Goal: Task Accomplishment & Management: Use online tool/utility

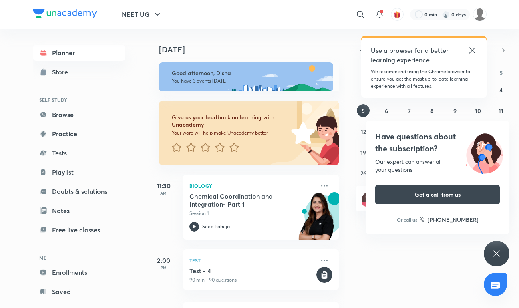
click at [492, 252] on icon at bounding box center [497, 253] width 10 height 10
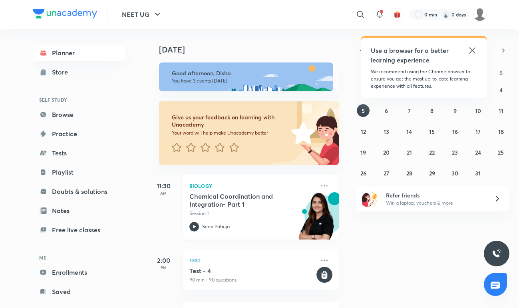
scroll to position [44, 0]
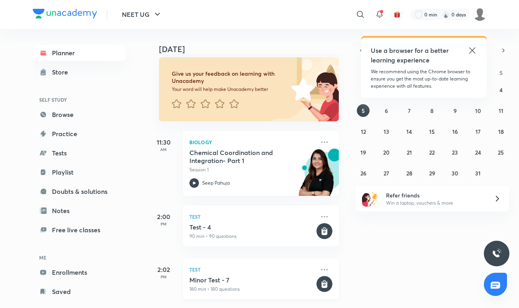
click at [236, 279] on h5 "Minor Test - 7" at bounding box center [253, 280] width 126 height 8
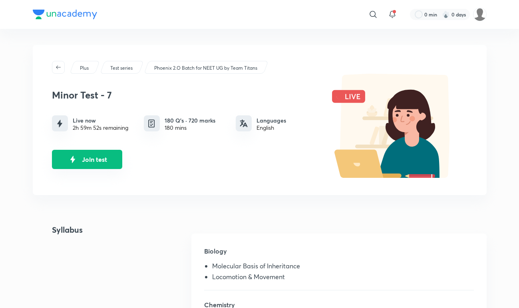
click at [72, 161] on img "Join test" at bounding box center [73, 159] width 12 height 12
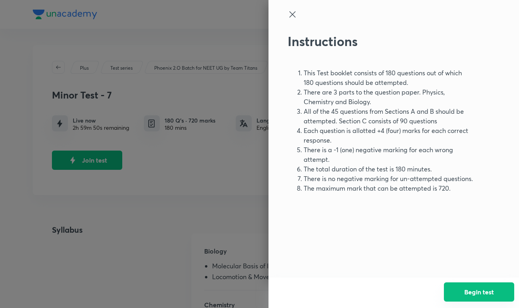
click at [470, 291] on button "Begin test" at bounding box center [479, 291] width 70 height 19
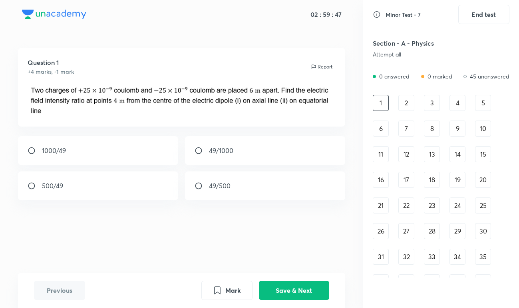
click at [143, 247] on div "Question 1 +4 marks, -1 mark Report 1000/49 49/1000 500/49 49/500" at bounding box center [181, 160] width 363 height 224
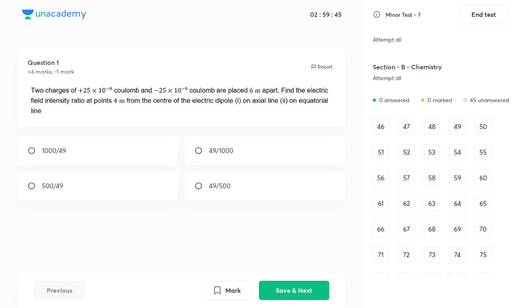
scroll to position [268, 0]
click at [381, 131] on div "46" at bounding box center [381, 126] width 16 height 16
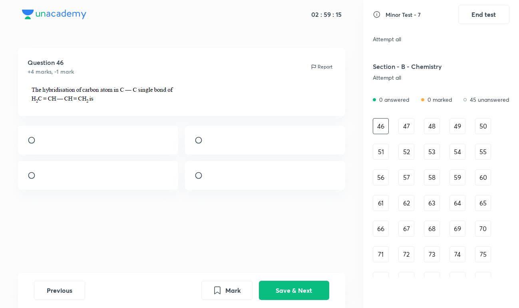
click at [131, 178] on div at bounding box center [98, 175] width 160 height 29
radio input "true"
click at [232, 290] on button "Mark" at bounding box center [227, 289] width 51 height 19
click at [282, 292] on button "Save & Next" at bounding box center [294, 289] width 70 height 19
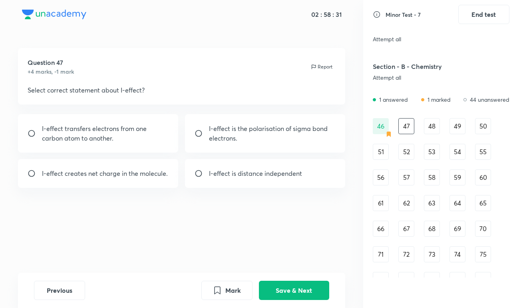
click at [146, 172] on p "I-effect creates net charge in the molecule." at bounding box center [105, 173] width 126 height 10
radio input "true"
click at [232, 137] on p "I-effect is the polarisation of sigma bond electrons." at bounding box center [272, 133] width 127 height 19
radio input "true"
radio input "false"
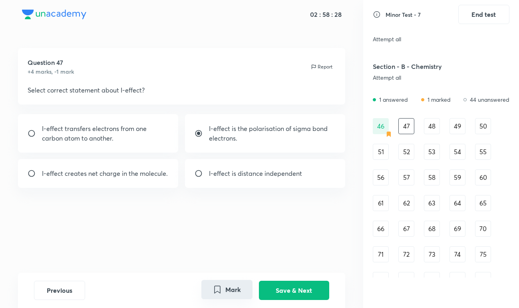
click at [224, 284] on button "Mark" at bounding box center [227, 289] width 51 height 19
click at [303, 285] on button "Save & Next" at bounding box center [294, 289] width 70 height 19
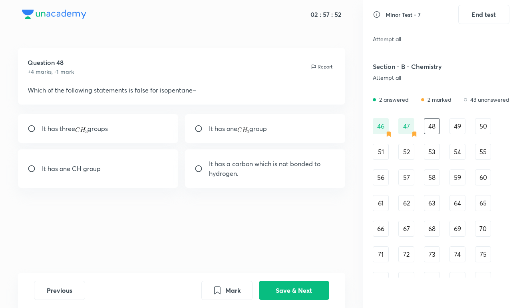
click at [266, 172] on p "It has a carbon which is not bonded to hydrogen." at bounding box center [272, 168] width 127 height 19
radio input "true"
click at [322, 294] on button "Save & Next" at bounding box center [294, 289] width 70 height 19
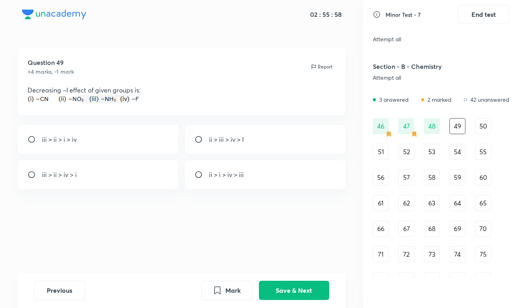
click at [100, 142] on div "iii > ii > i > iv" at bounding box center [98, 139] width 160 height 29
click at [130, 136] on div "iii > ii > i > iv" at bounding box center [98, 139] width 160 height 29
radio input "false"
click at [285, 296] on button "Save & Next" at bounding box center [294, 289] width 70 height 19
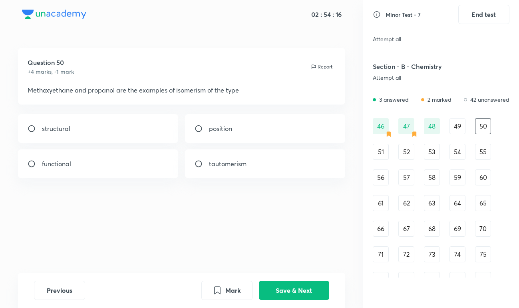
click at [118, 175] on div "functional" at bounding box center [98, 163] width 160 height 29
radio input "true"
click at [296, 289] on button "Save & Next" at bounding box center [294, 289] width 70 height 19
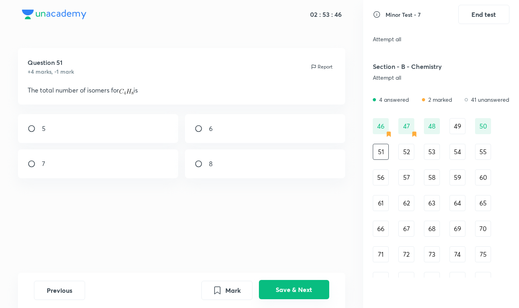
click at [294, 294] on button "Save & Next" at bounding box center [294, 289] width 70 height 19
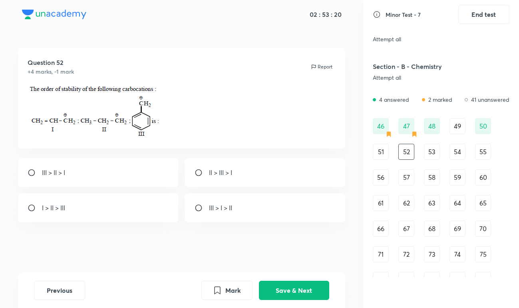
click at [226, 209] on p "III > I > II" at bounding box center [220, 208] width 23 height 10
radio input "true"
click at [306, 292] on button "Save & Next" at bounding box center [294, 289] width 70 height 19
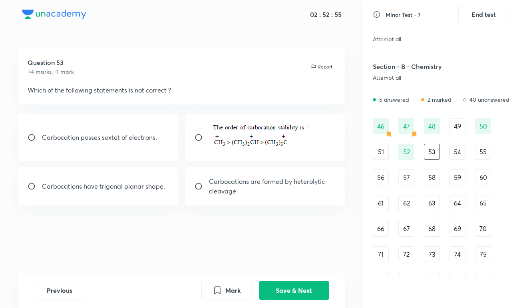
click at [241, 151] on div at bounding box center [265, 137] width 160 height 46
radio input "true"
click at [298, 286] on button "Save & Next" at bounding box center [294, 289] width 70 height 19
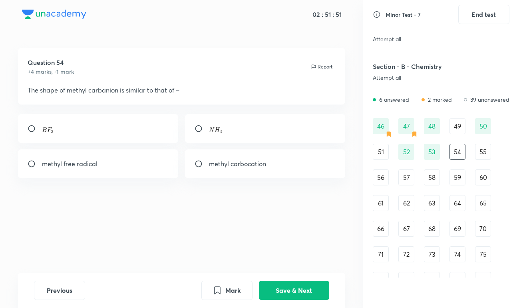
click at [238, 128] on div at bounding box center [265, 128] width 160 height 29
radio input "true"
click at [267, 284] on button "Save & Next" at bounding box center [294, 289] width 70 height 19
click at [98, 175] on div "Free radicals" at bounding box center [98, 163] width 160 height 29
radio input "true"
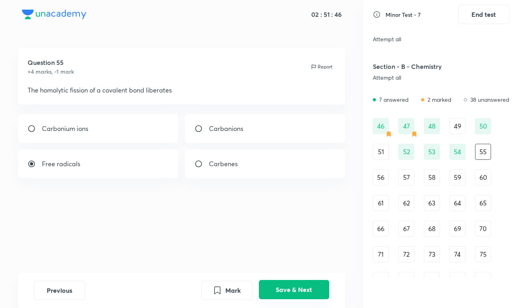
click at [276, 292] on button "Save & Next" at bounding box center [294, 289] width 70 height 19
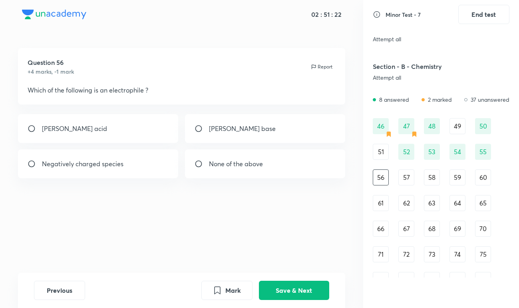
click at [81, 133] on div "Lewis acid" at bounding box center [98, 128] width 160 height 29
radio input "true"
click at [284, 292] on button "Save & Next" at bounding box center [294, 289] width 70 height 19
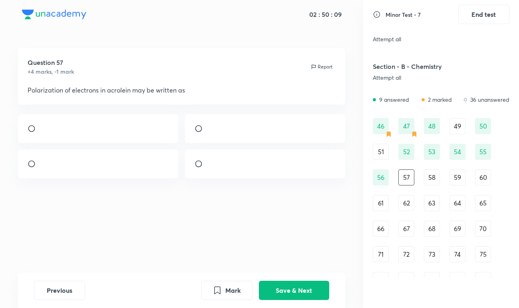
click at [280, 178] on div at bounding box center [265, 163] width 160 height 29
radio input "true"
click at [273, 284] on button "Save & Next" at bounding box center [294, 289] width 70 height 19
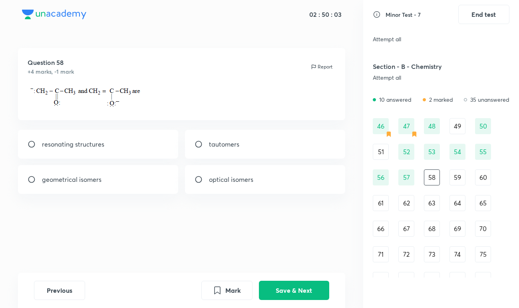
click at [125, 142] on div "resonating structures" at bounding box center [98, 144] width 160 height 29
radio input "true"
click at [316, 289] on button "Save & Next" at bounding box center [294, 289] width 70 height 19
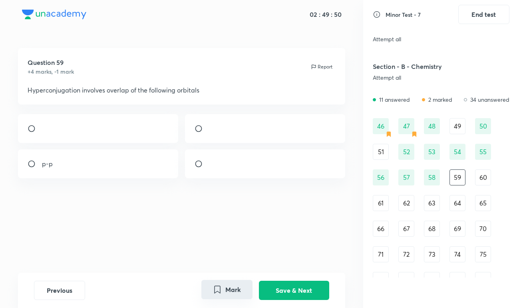
click at [215, 289] on icon "Mark" at bounding box center [218, 289] width 6 height 7
click at [278, 285] on button "Save & Next" at bounding box center [294, 289] width 70 height 19
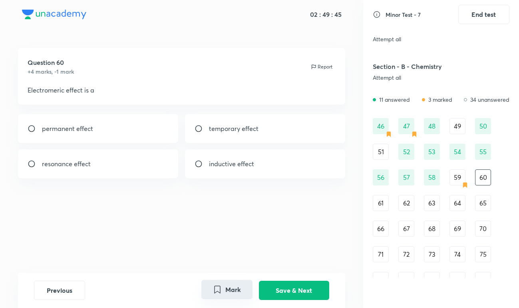
click at [206, 132] on input "radio" at bounding box center [202, 128] width 14 height 8
radio input "true"
click at [277, 290] on button "Save & Next" at bounding box center [294, 289] width 70 height 19
click at [102, 132] on div at bounding box center [98, 128] width 160 height 29
radio input "true"
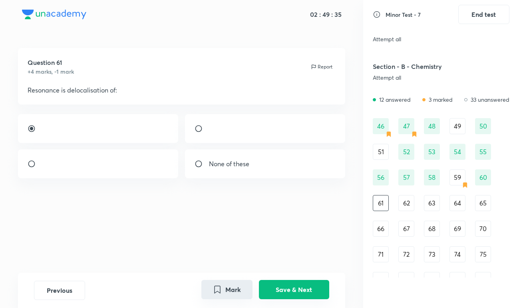
click at [294, 287] on button "Save & Next" at bounding box center [294, 289] width 70 height 19
click at [42, 131] on img at bounding box center [42, 130] width 0 height 0
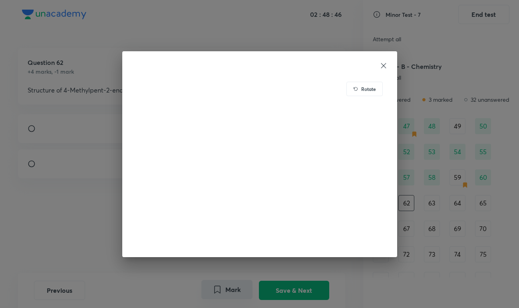
click at [383, 64] on icon at bounding box center [383, 65] width 5 height 5
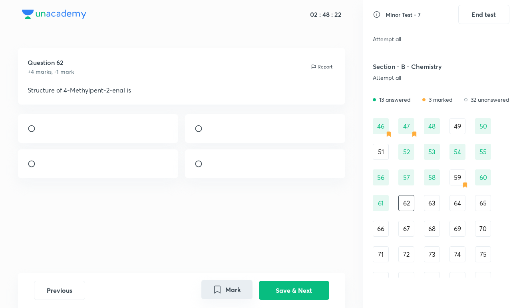
click at [210, 166] on img at bounding box center [209, 166] width 0 height 0
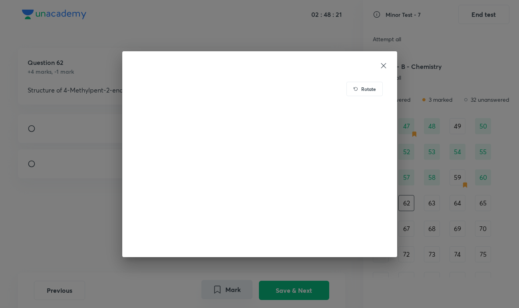
click at [385, 60] on div "Rotate" at bounding box center [259, 154] width 275 height 206
click at [384, 64] on icon at bounding box center [384, 66] width 8 height 8
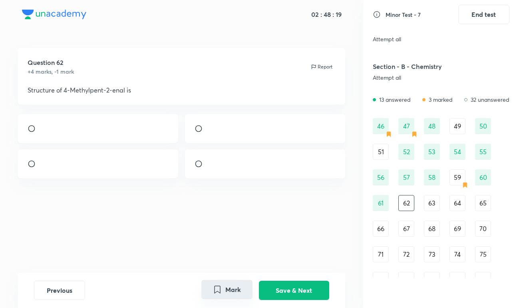
click at [200, 168] on input "radio" at bounding box center [202, 164] width 14 height 8
radio input "true"
click at [306, 292] on button "Save & Next" at bounding box center [294, 289] width 70 height 19
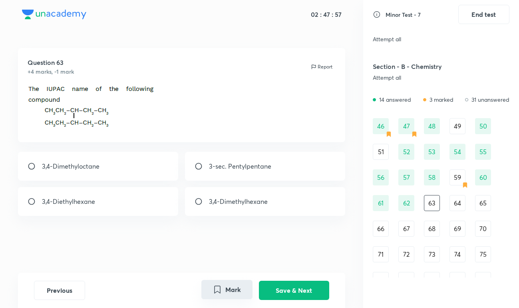
click at [115, 200] on div "3,4-Diethylhexane" at bounding box center [98, 201] width 160 height 29
radio input "true"
click at [292, 284] on button "Save & Next" at bounding box center [294, 289] width 70 height 19
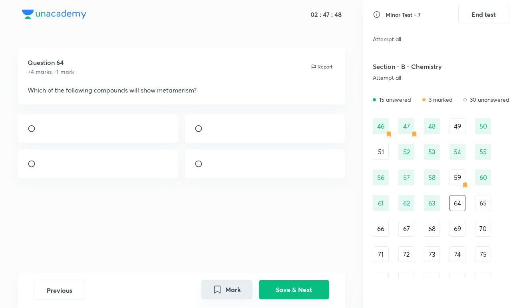
click at [288, 286] on button "Save & Next" at bounding box center [294, 289] width 70 height 19
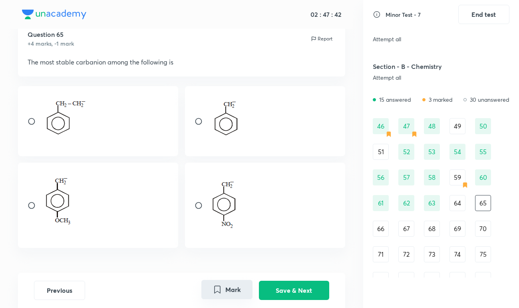
scroll to position [0, 0]
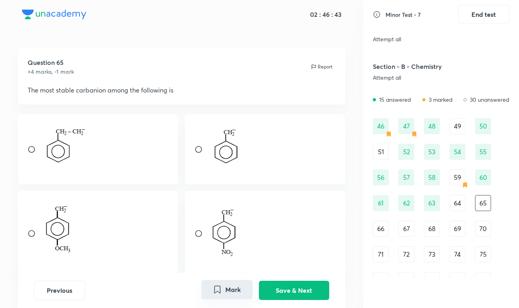
click at [235, 224] on img at bounding box center [228, 231] width 39 height 51
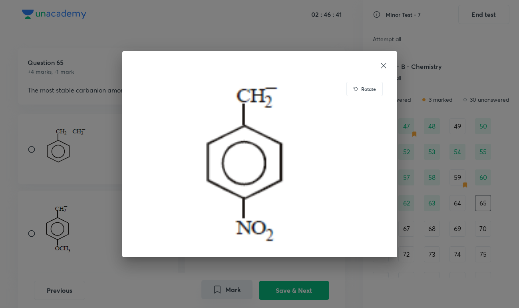
click at [386, 62] on icon at bounding box center [384, 66] width 8 height 8
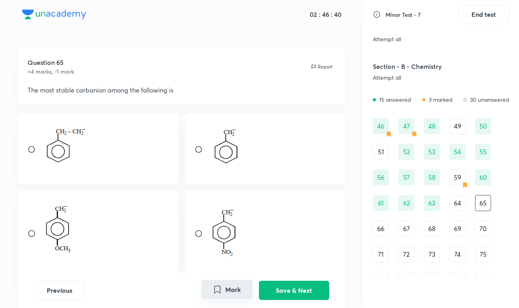
click at [199, 237] on div at bounding box center [265, 232] width 160 height 85
radio input "true"
click at [283, 286] on button "Save & Next" at bounding box center [294, 289] width 70 height 19
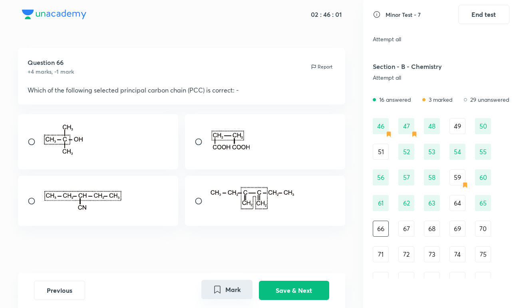
click at [149, 218] on div at bounding box center [98, 201] width 160 height 50
radio input "true"
click at [225, 283] on button "Mark" at bounding box center [227, 289] width 51 height 19
click at [301, 296] on button "Save & Next" at bounding box center [294, 289] width 70 height 19
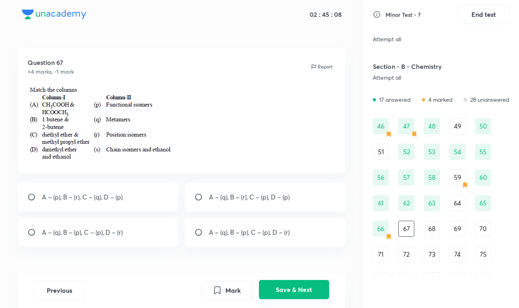
click at [280, 285] on button "Save & Next" at bounding box center [294, 289] width 70 height 19
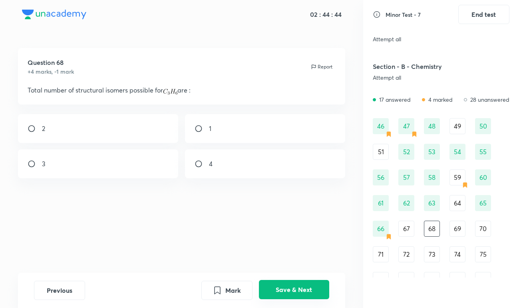
click at [299, 287] on button "Save & Next" at bounding box center [294, 289] width 70 height 19
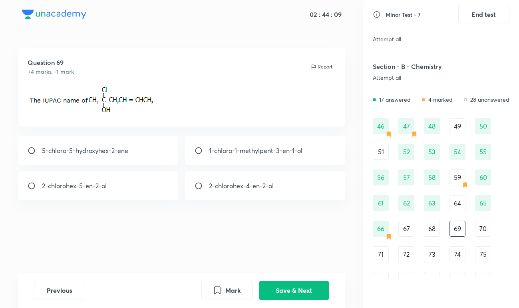
click at [255, 194] on div "2-chlorohex-4-en-2-ol" at bounding box center [265, 185] width 160 height 29
radio input "true"
click at [310, 289] on button "Save & Next" at bounding box center [294, 289] width 70 height 19
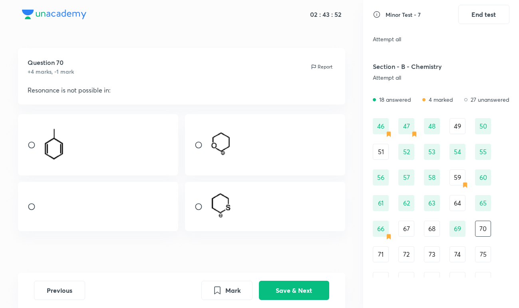
click at [162, 169] on div at bounding box center [98, 144] width 160 height 61
radio input "true"
click at [227, 296] on button "Mark" at bounding box center [227, 289] width 51 height 19
click at [283, 294] on button "Save & Next" at bounding box center [294, 289] width 70 height 19
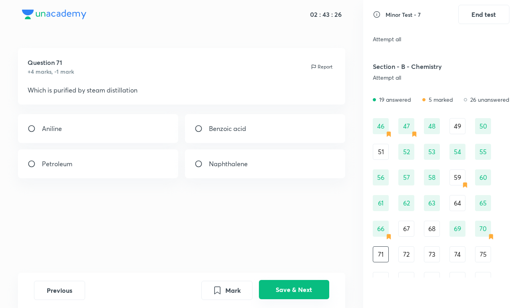
click at [273, 296] on button "Save & Next" at bounding box center [294, 289] width 70 height 19
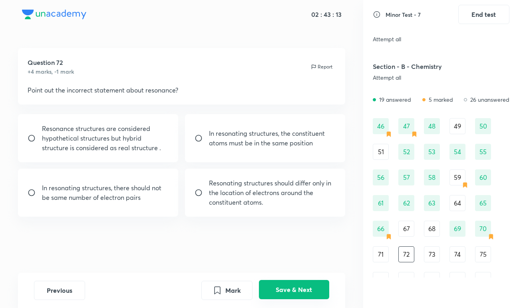
click at [273, 296] on button "Save & Next" at bounding box center [294, 289] width 70 height 19
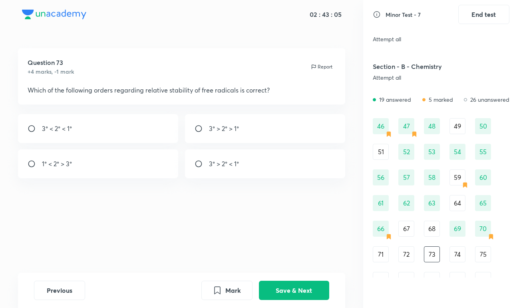
click at [229, 125] on p "3° > 2° > 1°" at bounding box center [224, 129] width 30 height 10
radio input "true"
click at [298, 289] on button "Save & Next" at bounding box center [294, 289] width 70 height 19
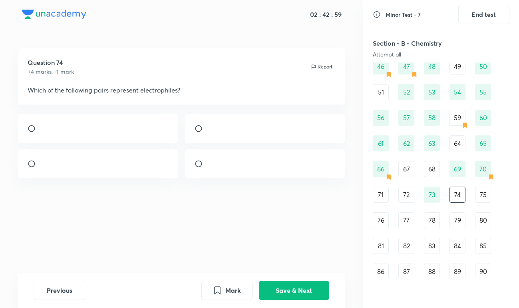
scroll to position [327, 0]
click at [42, 166] on img at bounding box center [42, 166] width 0 height 0
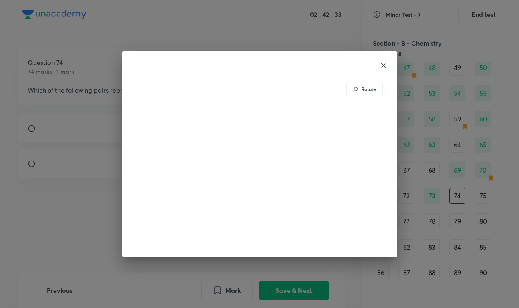
click at [379, 66] on div at bounding box center [260, 66] width 256 height 10
click at [382, 68] on icon at bounding box center [384, 66] width 8 height 8
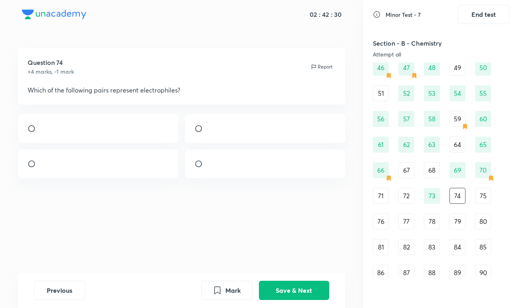
click at [154, 224] on div "Question 74 +4 marks, -1 mark Report Which of the following pairs represent ele…" at bounding box center [181, 160] width 363 height 224
click at [299, 289] on button "Save & Next" at bounding box center [294, 289] width 70 height 19
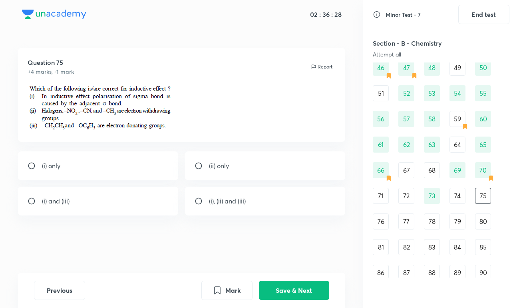
click at [146, 167] on div "(i) only" at bounding box center [98, 165] width 160 height 29
radio input "true"
click at [299, 284] on button "Save & Next" at bounding box center [294, 289] width 70 height 19
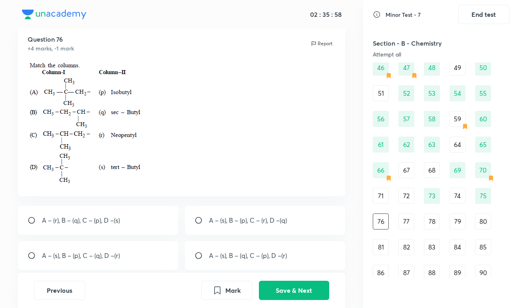
scroll to position [22, 0]
click at [140, 217] on div "A – (r), B – (q), C – (p), D –(s)" at bounding box center [98, 220] width 160 height 29
radio input "true"
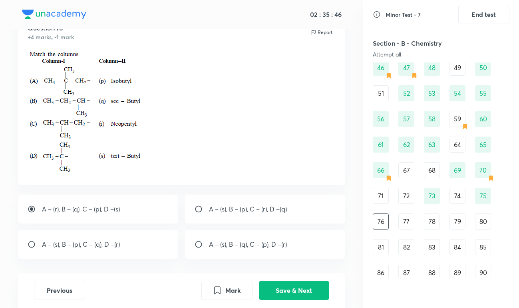
scroll to position [0, 0]
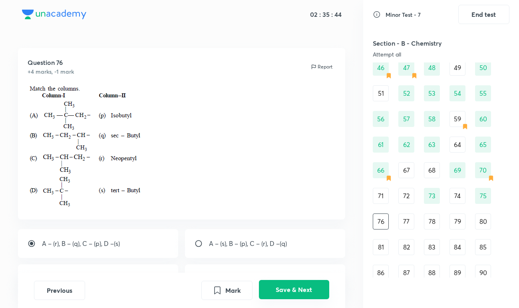
click at [282, 288] on button "Save & Next" at bounding box center [294, 289] width 70 height 19
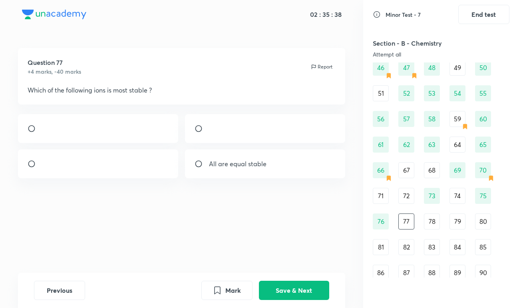
click at [127, 128] on div at bounding box center [98, 128] width 160 height 29
radio input "true"
click at [289, 289] on button "Save & Next" at bounding box center [294, 289] width 70 height 19
click at [109, 167] on div "carbocation" at bounding box center [98, 163] width 160 height 29
radio input "true"
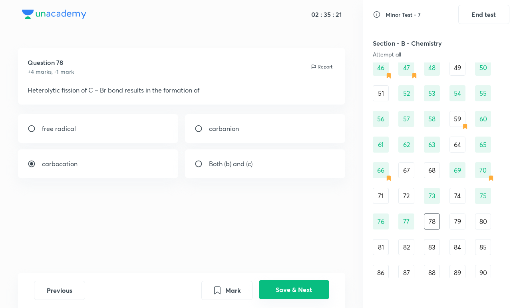
click at [287, 292] on button "Save & Next" at bounding box center [294, 289] width 70 height 19
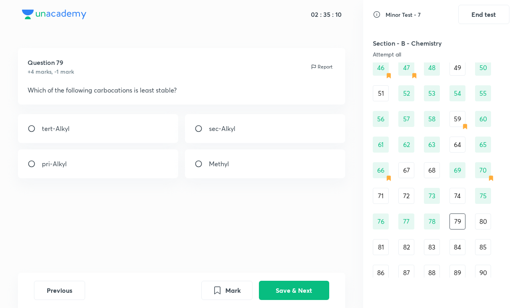
click at [270, 168] on div "Methyl" at bounding box center [265, 163] width 160 height 29
radio input "true"
click at [270, 296] on button "Save & Next" at bounding box center [294, 289] width 70 height 19
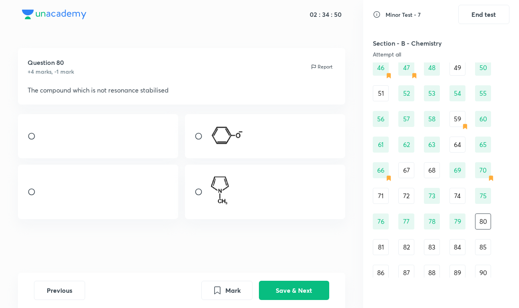
click at [136, 196] on div at bounding box center [98, 191] width 160 height 54
radio input "true"
click at [300, 294] on button "Save & Next" at bounding box center [294, 289] width 70 height 19
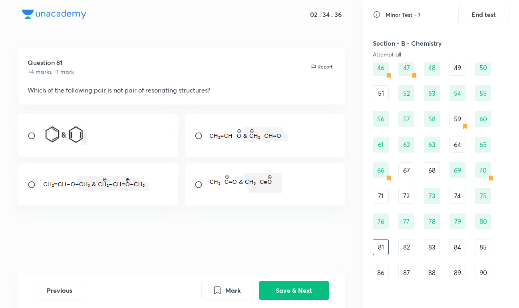
click at [154, 135] on div at bounding box center [98, 135] width 160 height 43
radio input "true"
click at [284, 283] on button "Save & Next" at bounding box center [294, 289] width 70 height 19
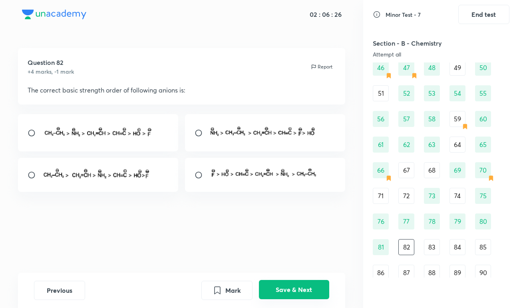
click at [287, 292] on button "Save & Next" at bounding box center [294, 289] width 70 height 19
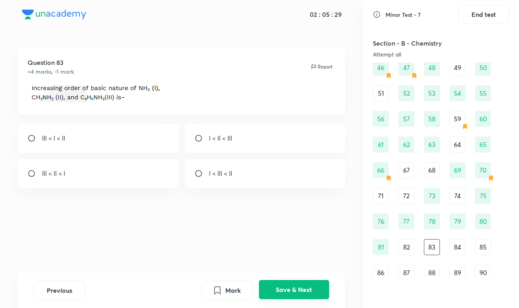
click at [296, 292] on button "Save & Next" at bounding box center [294, 289] width 70 height 19
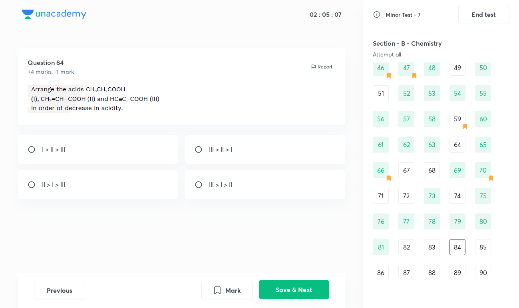
click at [290, 292] on button "Save & Next" at bounding box center [294, 289] width 70 height 19
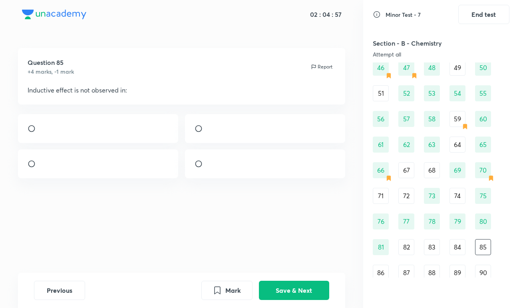
click at [261, 164] on div at bounding box center [265, 163] width 160 height 29
radio input "true"
click at [310, 286] on button "Save & Next" at bounding box center [294, 289] width 70 height 19
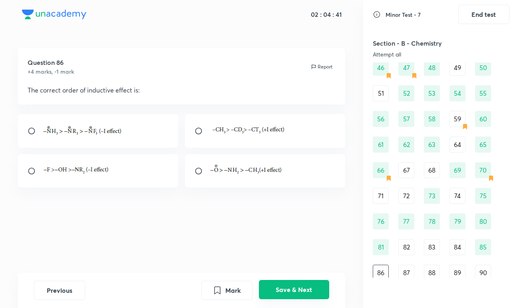
click at [313, 288] on button "Save & Next" at bounding box center [294, 289] width 70 height 19
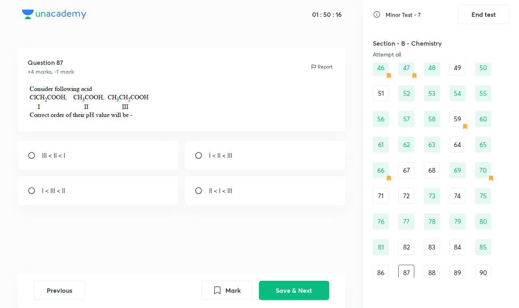
click at [357, 63] on div "Question 87 +4 marks, -1 mark Report III < II < I I < II < III I < III < II II …" at bounding box center [181, 160] width 363 height 224
click at [283, 292] on button "Save & Next" at bounding box center [294, 289] width 70 height 19
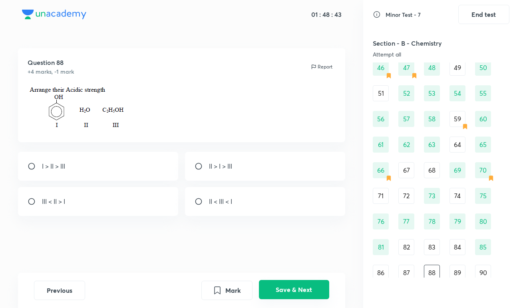
click at [291, 287] on button "Save & Next" at bounding box center [294, 289] width 70 height 19
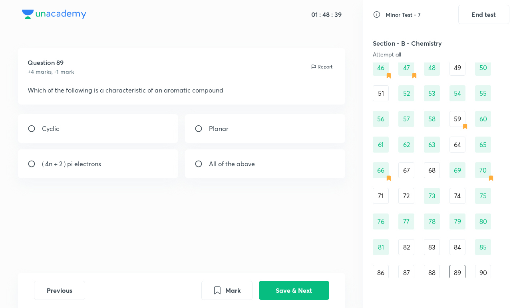
click at [238, 157] on div "All of the above" at bounding box center [265, 163] width 160 height 29
radio input "true"
click at [302, 290] on button "Save & Next" at bounding box center [294, 289] width 70 height 19
click at [129, 129] on div at bounding box center [98, 128] width 160 height 29
radio input "true"
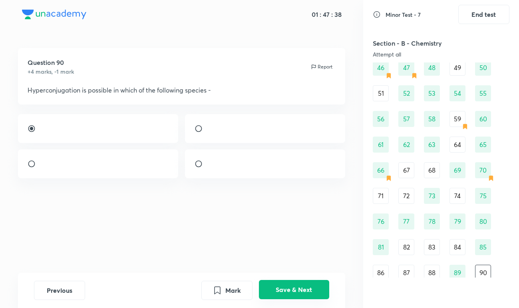
click at [287, 294] on button "Save & Next" at bounding box center [294, 289] width 70 height 19
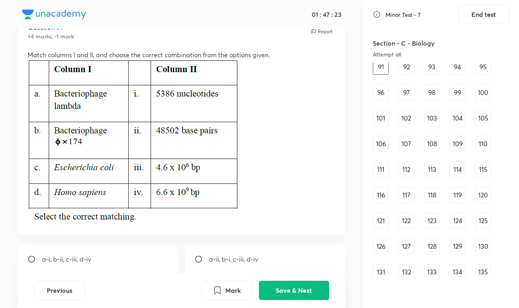
scroll to position [34, 0]
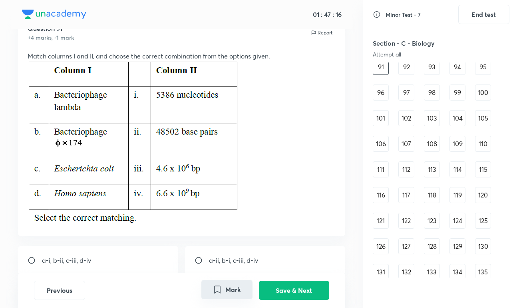
click at [248, 294] on button "Mark" at bounding box center [227, 289] width 51 height 19
click at [286, 293] on button "Save & Next" at bounding box center [294, 289] width 70 height 19
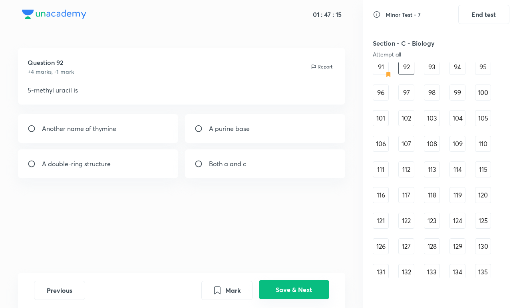
scroll to position [0, 0]
click at [154, 132] on div "Another name of thymine" at bounding box center [98, 128] width 160 height 29
radio input "true"
click at [292, 287] on button "Save & Next" at bounding box center [294, 289] width 70 height 19
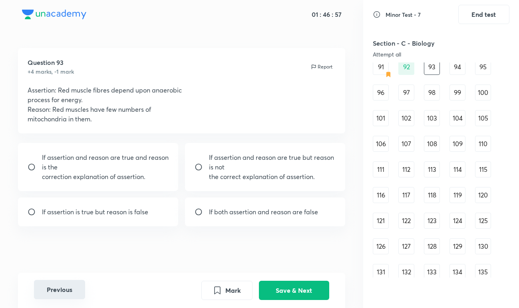
click at [60, 292] on button "Previous" at bounding box center [59, 289] width 51 height 19
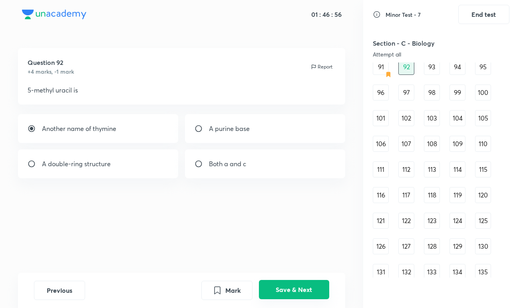
click at [301, 290] on button "Save & Next" at bounding box center [294, 289] width 70 height 19
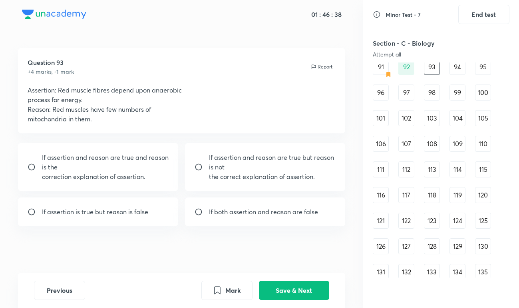
click at [246, 219] on div "If both assertion and reason are false" at bounding box center [265, 211] width 160 height 29
radio input "true"
click at [291, 295] on button "Save & Next" at bounding box center [294, 289] width 70 height 19
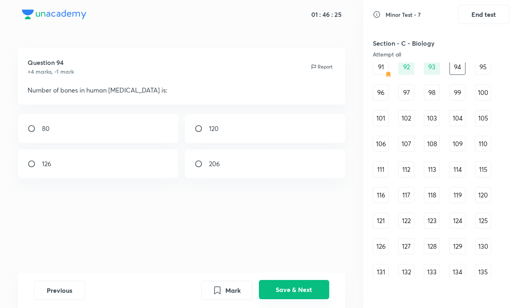
click at [311, 284] on button "Save & Next" at bounding box center [294, 289] width 70 height 19
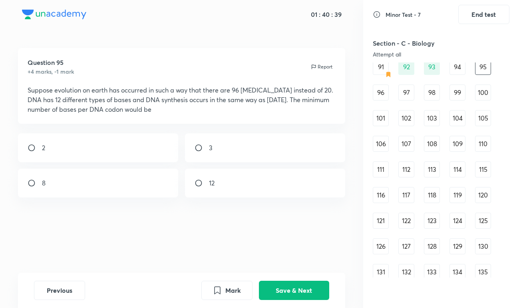
click at [105, 156] on div "2" at bounding box center [98, 147] width 160 height 29
radio input "true"
click at [310, 283] on button "Save & Next" at bounding box center [294, 289] width 70 height 19
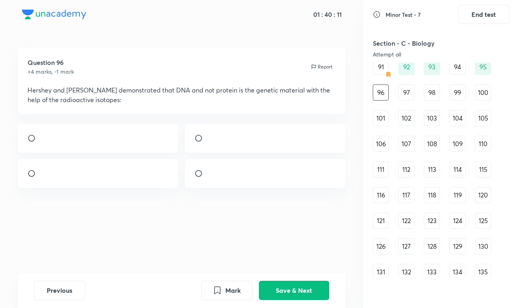
click at [261, 185] on div at bounding box center [265, 173] width 160 height 29
radio input "true"
click at [302, 288] on button "Save & Next" at bounding box center [294, 289] width 70 height 19
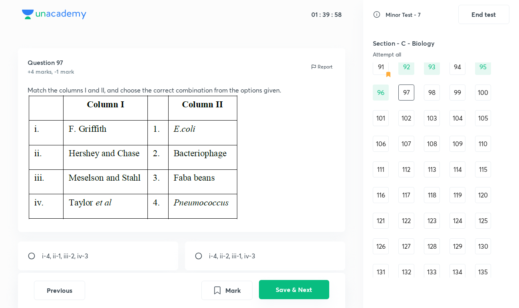
click at [302, 288] on button "Save & Next" at bounding box center [294, 289] width 70 height 19
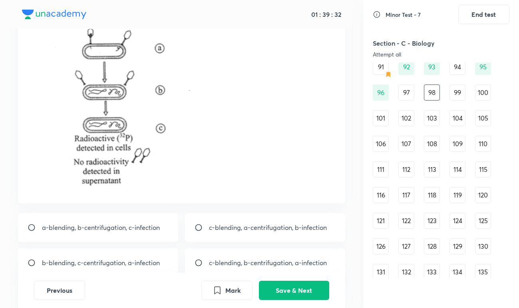
scroll to position [115, 0]
click at [115, 261] on p "b-blending, c-centrifugation, a-infection" at bounding box center [101, 263] width 118 height 10
radio input "true"
click at [301, 297] on button "Save & Next" at bounding box center [294, 289] width 70 height 19
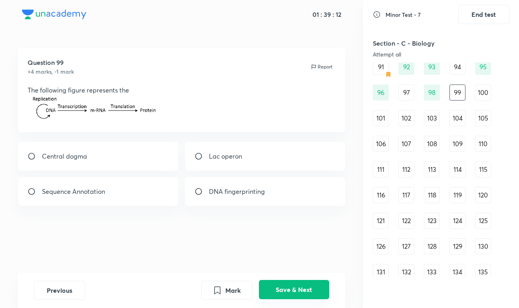
scroll to position [0, 0]
click at [126, 152] on div "Central dogma" at bounding box center [98, 156] width 160 height 29
radio input "true"
click at [290, 292] on button "Save & Next" at bounding box center [294, 289] width 70 height 19
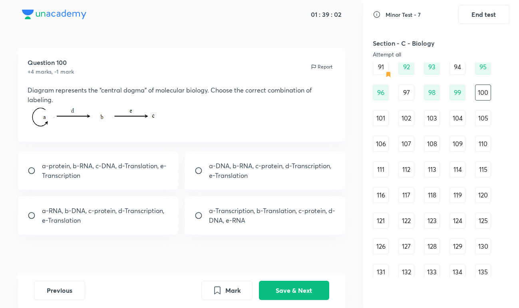
click at [228, 166] on p "a-DNA, b-RNA, c-protein, d-Transcription, e-Translation" at bounding box center [272, 170] width 127 height 19
radio input "true"
click at [301, 291] on button "Save & Next" at bounding box center [294, 289] width 70 height 19
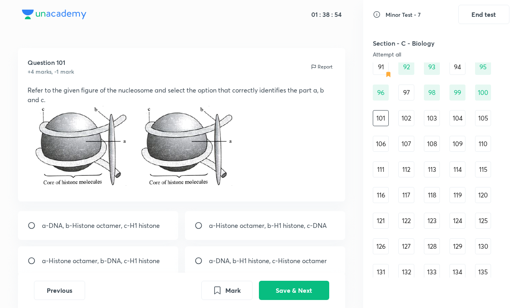
scroll to position [3, 0]
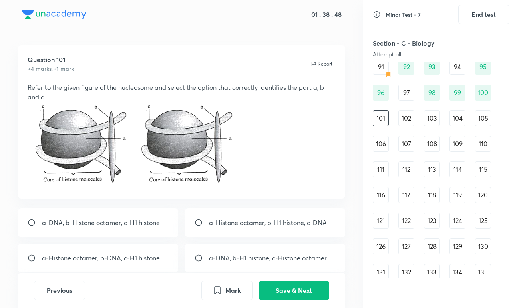
click at [270, 228] on div "a-Histone octamer, b-H1 histone, c-DNA" at bounding box center [265, 222] width 160 height 29
radio input "true"
click at [304, 288] on button "Save & Next" at bounding box center [294, 289] width 70 height 19
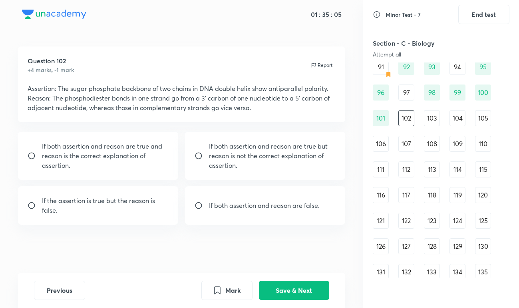
click at [130, 202] on p "If the assertion is true but the reason is false." at bounding box center [105, 205] width 127 height 19
radio input "true"
click at [222, 287] on icon "Mark" at bounding box center [218, 290] width 10 height 10
click at [268, 288] on button "Save & Next" at bounding box center [294, 289] width 70 height 19
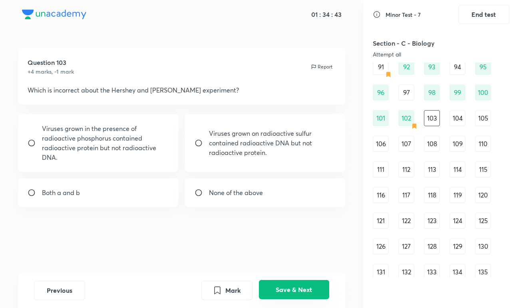
scroll to position [0, 0]
click at [266, 196] on div "None of the above" at bounding box center [265, 192] width 160 height 29
radio input "true"
click at [304, 288] on button "Save & Next" at bounding box center [294, 289] width 70 height 19
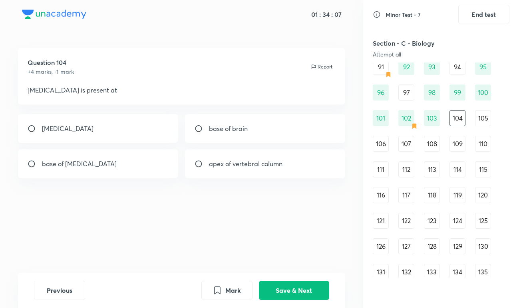
click at [121, 121] on div "base of skull" at bounding box center [98, 128] width 160 height 29
radio input "true"
click at [273, 285] on button "Save & Next" at bounding box center [294, 289] width 70 height 19
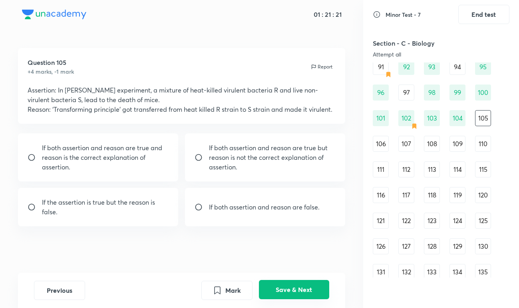
click at [294, 287] on button "Save & Next" at bounding box center [294, 289] width 70 height 19
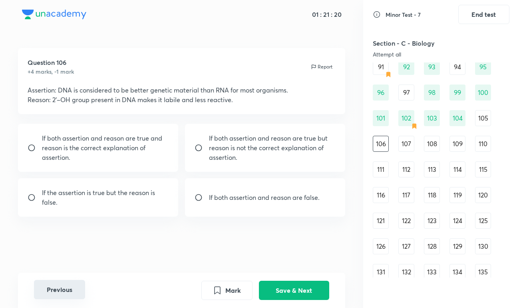
click at [77, 292] on button "Previous" at bounding box center [59, 289] width 51 height 19
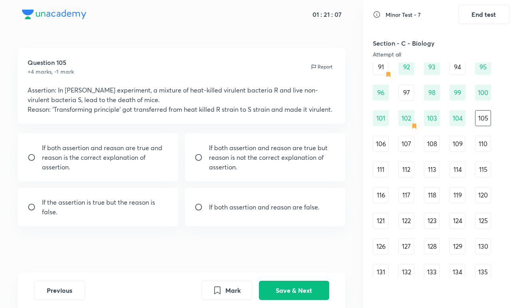
click at [123, 138] on div "If both assertion and reason are true and reason is the correct explanation of …" at bounding box center [98, 157] width 160 height 48
radio input "true"
click at [279, 285] on button "Save & Next" at bounding box center [294, 289] width 70 height 19
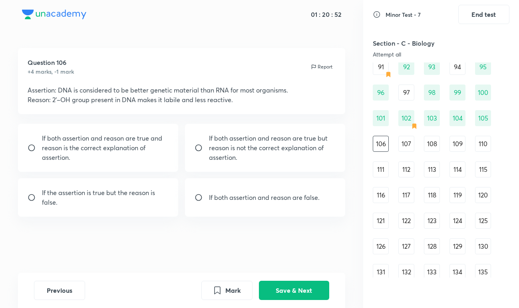
click at [143, 158] on p "If both assertion and reason are true and reason is the correct explanation of …" at bounding box center [105, 147] width 127 height 29
radio input "true"
click at [300, 288] on button "Save & Next" at bounding box center [294, 289] width 70 height 19
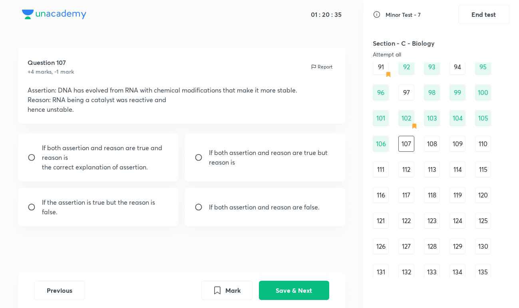
click at [117, 167] on p "the correct explanation of assertion." at bounding box center [105, 167] width 127 height 10
radio input "true"
click at [284, 287] on button "Save & Next" at bounding box center [294, 289] width 70 height 19
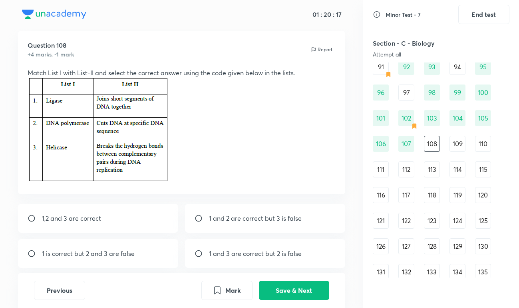
scroll to position [19, 0]
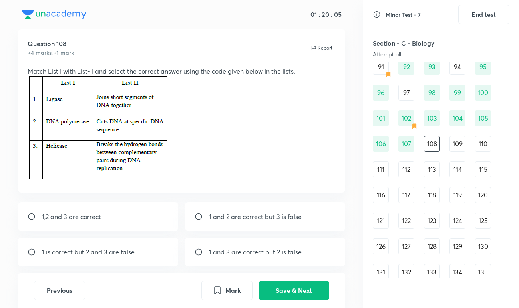
click at [227, 253] on p "1 and 3 are correct but 2 is false" at bounding box center [255, 252] width 93 height 10
radio input "true"
click at [305, 288] on button "Save & Next" at bounding box center [294, 289] width 70 height 19
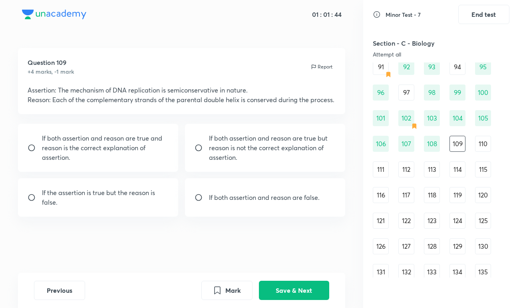
click at [94, 164] on div "If both assertion and reason are true and reason is the correct explanation of …" at bounding box center [98, 148] width 160 height 48
radio input "true"
click at [281, 288] on button "Save & Next" at bounding box center [294, 289] width 70 height 19
click at [161, 155] on p "If both assertion and reason are true and reason is the correct explanation of …" at bounding box center [105, 147] width 127 height 29
radio input "true"
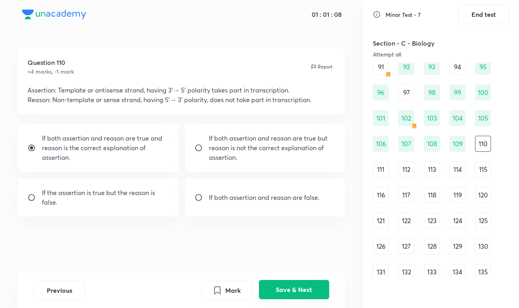
click at [300, 290] on button "Save & Next" at bounding box center [294, 289] width 70 height 19
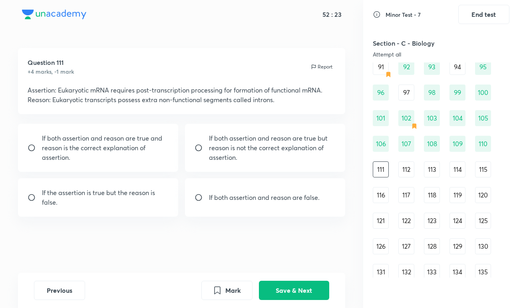
click at [80, 147] on p "If both assertion and reason are true and reason is the correct explanation of …" at bounding box center [105, 147] width 127 height 29
radio input "true"
click at [291, 288] on button "Save & Next" at bounding box center [294, 289] width 70 height 19
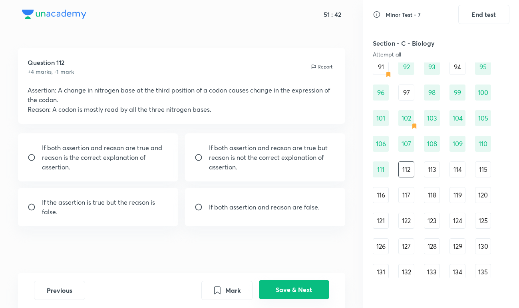
click at [290, 284] on button "Save & Next" at bounding box center [294, 289] width 70 height 19
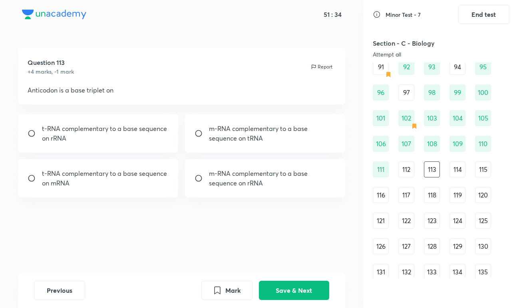
click at [81, 232] on div "Question 113 +4 marks, -1 mark Report Anticodon is a base triplet on t-RNA comp…" at bounding box center [181, 160] width 363 height 224
click at [146, 173] on p "t-RNA complementary to a base sequence on mRNA" at bounding box center [105, 177] width 127 height 19
radio input "true"
click at [298, 283] on button "Save & Next" at bounding box center [294, 289] width 70 height 19
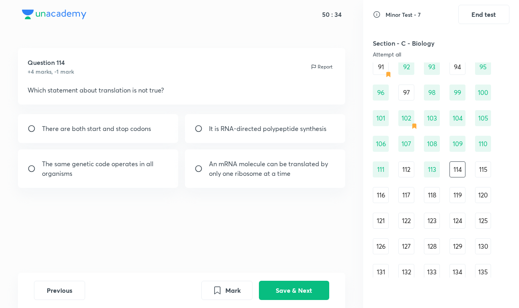
click at [126, 159] on p "The same genetic code operates in all organisms" at bounding box center [105, 168] width 127 height 19
radio input "true"
click at [304, 286] on button "Save & Next" at bounding box center [294, 289] width 70 height 19
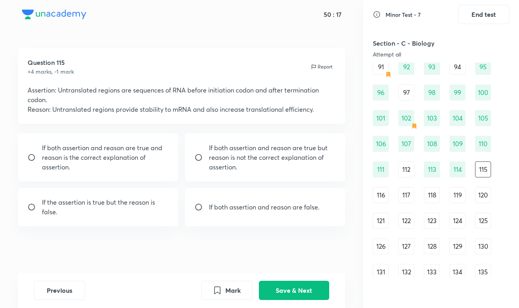
click at [138, 157] on p "If both assertion and reason are true and reason is the correct explanation of …" at bounding box center [105, 157] width 127 height 29
radio input "true"
click at [318, 292] on button "Save & Next" at bounding box center [294, 289] width 70 height 19
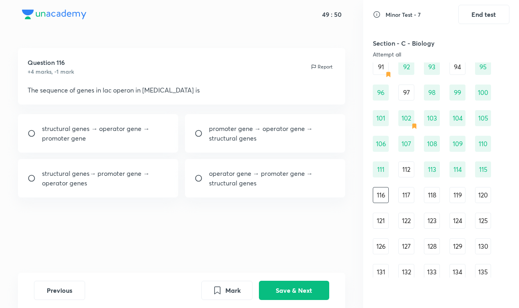
click at [264, 140] on p "promoter gene → operator gene → structural genes" at bounding box center [272, 133] width 127 height 19
radio input "true"
click at [254, 283] on div "Mark Save & Next" at bounding box center [266, 289] width 128 height 19
click at [245, 288] on button "Mark" at bounding box center [227, 289] width 51 height 19
click at [287, 289] on button "Save & Next" at bounding box center [294, 289] width 70 height 19
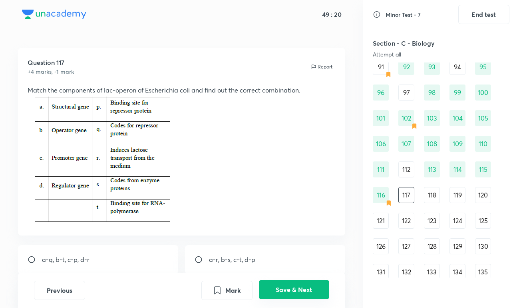
click at [301, 282] on button "Save & Next" at bounding box center [294, 289] width 70 height 19
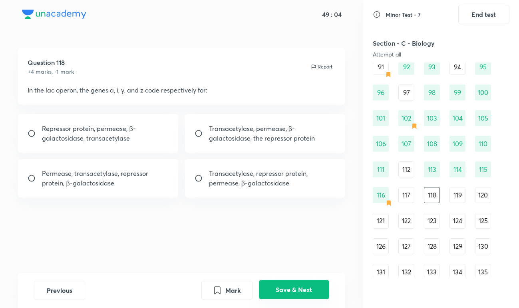
click at [294, 288] on button "Save & Next" at bounding box center [294, 289] width 70 height 19
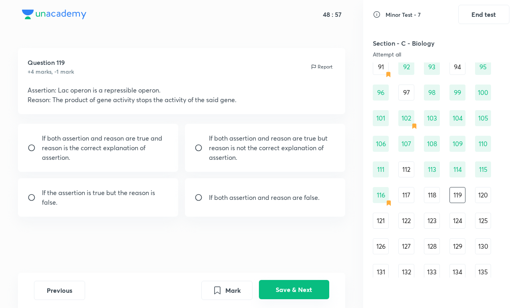
click at [276, 283] on button "Save & Next" at bounding box center [294, 289] width 70 height 19
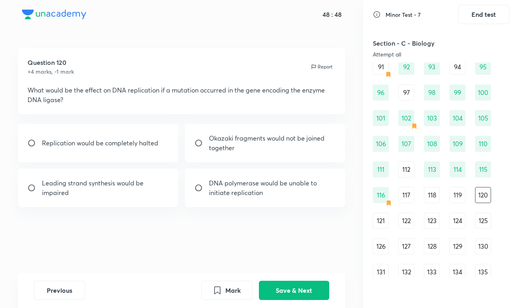
click at [254, 258] on div "Question 120 +4 marks, -1 mark Report What would be the effect on DNA replicati…" at bounding box center [181, 160] width 363 height 224
click at [263, 135] on p "Okazaki fragments would not be joined together" at bounding box center [272, 142] width 127 height 19
radio input "true"
click at [296, 284] on button "Save & Next" at bounding box center [294, 289] width 70 height 19
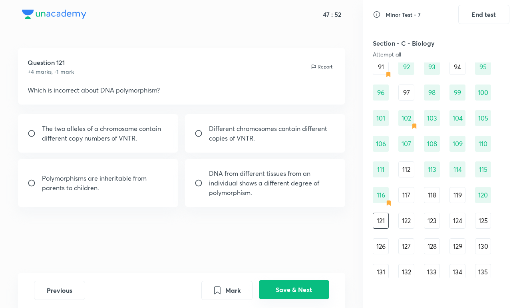
click at [323, 288] on button "Save & Next" at bounding box center [294, 289] width 70 height 19
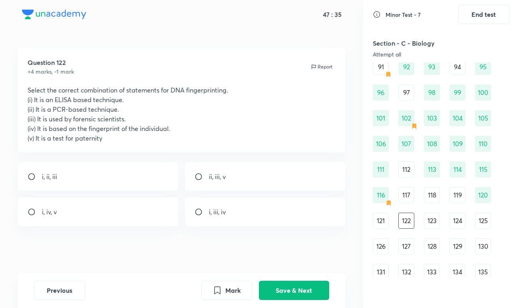
click at [90, 178] on div "i, ii, iii" at bounding box center [98, 176] width 160 height 29
radio input "true"
click at [266, 294] on button "Save & Next" at bounding box center [294, 289] width 70 height 19
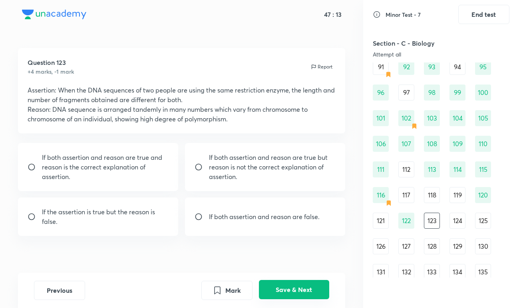
click at [284, 294] on button "Save & Next" at bounding box center [294, 289] width 70 height 19
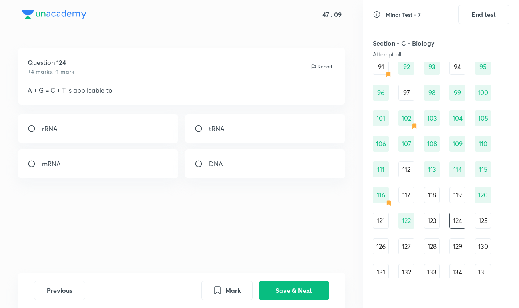
click at [211, 171] on div "DNA" at bounding box center [265, 163] width 160 height 29
radio input "true"
click at [292, 290] on button "Save & Next" at bounding box center [294, 289] width 70 height 19
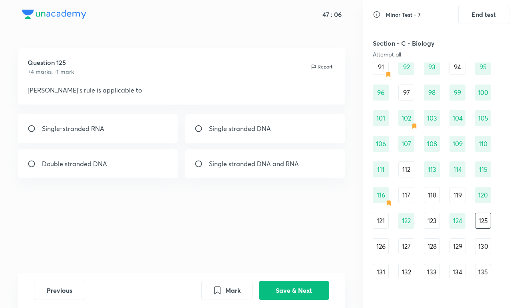
click at [117, 166] on div "Double stranded DNA" at bounding box center [98, 163] width 160 height 29
radio input "true"
click at [296, 286] on button "Save & Next" at bounding box center [294, 289] width 70 height 19
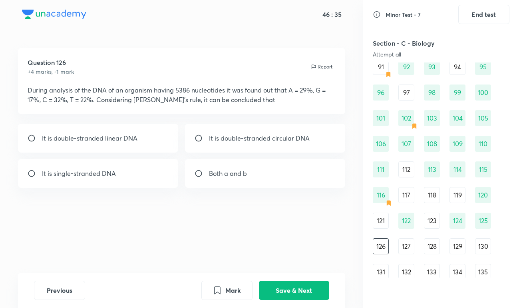
click at [116, 182] on div "It is single-stranded DNA" at bounding box center [98, 173] width 160 height 29
radio input "true"
click at [296, 290] on button "Save & Next" at bounding box center [294, 289] width 70 height 19
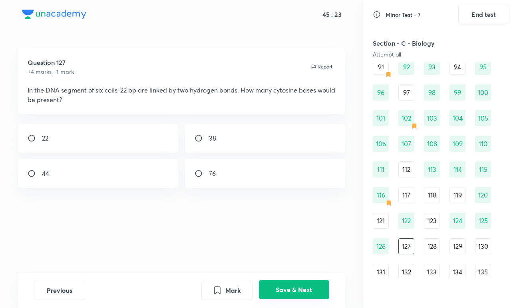
click at [295, 295] on button "Save & Next" at bounding box center [294, 289] width 70 height 19
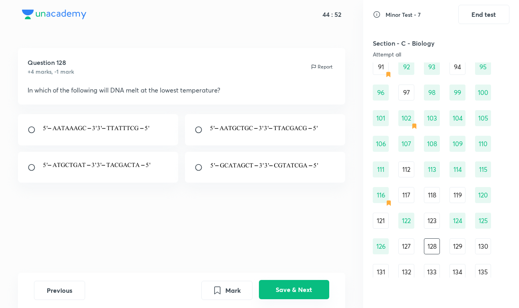
click at [315, 296] on button "Save & Next" at bounding box center [294, 289] width 70 height 19
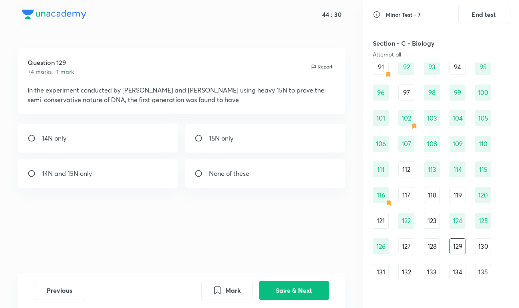
click at [234, 133] on div "15N only" at bounding box center [265, 138] width 160 height 29
radio input "true"
click at [280, 282] on button "Save & Next" at bounding box center [294, 289] width 70 height 19
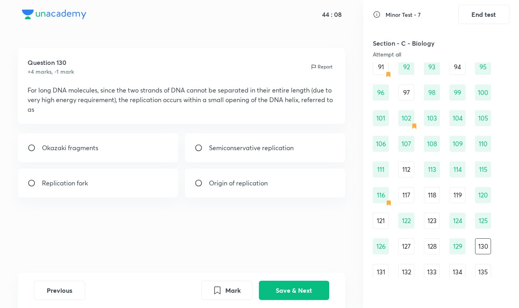
click at [209, 194] on div "Origin of replication" at bounding box center [265, 182] width 160 height 29
radio input "true"
click at [284, 288] on button "Save & Next" at bounding box center [294, 289] width 70 height 19
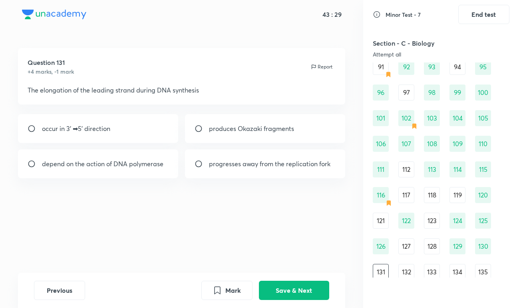
click at [156, 162] on p "depend on the action of DNA polymerase" at bounding box center [103, 164] width 122 height 10
radio input "true"
click at [293, 284] on button "Save & Next" at bounding box center [294, 289] width 70 height 19
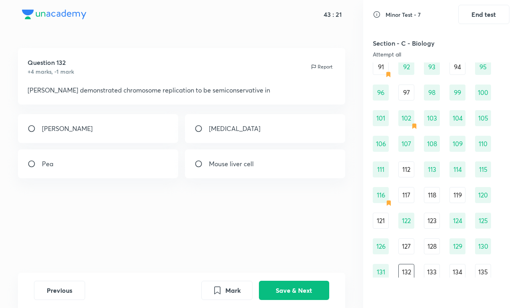
click at [147, 138] on div "Vicia faba" at bounding box center [98, 128] width 160 height 29
radio input "true"
click at [308, 285] on button "Save & Next" at bounding box center [294, 289] width 70 height 19
click at [140, 162] on div "transcription" at bounding box center [98, 163] width 160 height 29
radio input "true"
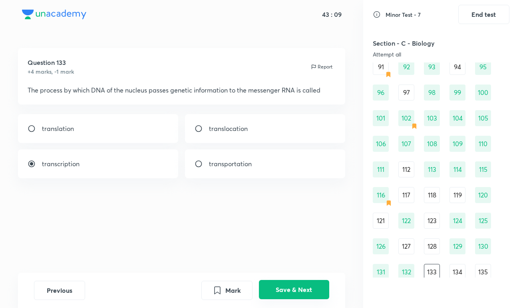
click at [275, 291] on button "Save & Next" at bounding box center [294, 289] width 70 height 19
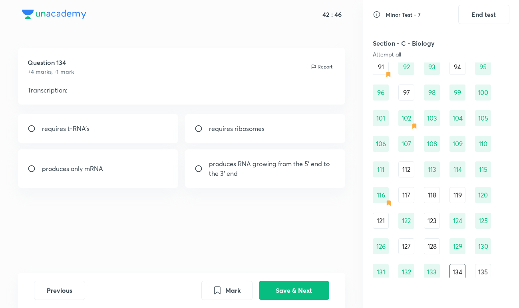
click at [153, 172] on div "produces only mRNA" at bounding box center [98, 168] width 160 height 38
click at [296, 174] on p "produces RNA growing from the 5' end to the 3' end" at bounding box center [272, 168] width 127 height 19
radio input "false"
radio input "true"
click at [280, 296] on button "Save & Next" at bounding box center [294, 289] width 70 height 19
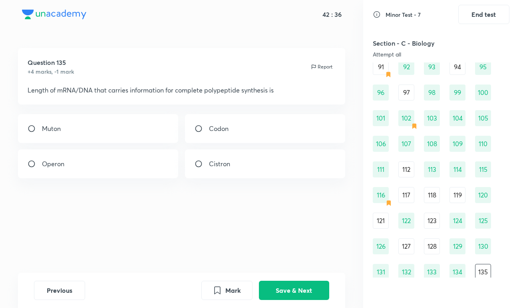
click at [208, 133] on div "Codon" at bounding box center [265, 128] width 160 height 29
click at [222, 128] on p "Codon" at bounding box center [219, 129] width 20 height 10
radio input "false"
click at [224, 156] on div "Cistron" at bounding box center [265, 163] width 160 height 29
radio input "true"
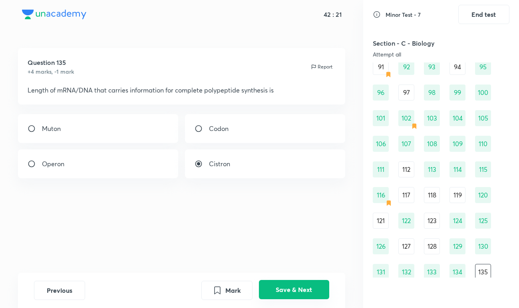
click at [273, 290] on button "Save & Next" at bounding box center [294, 289] width 70 height 19
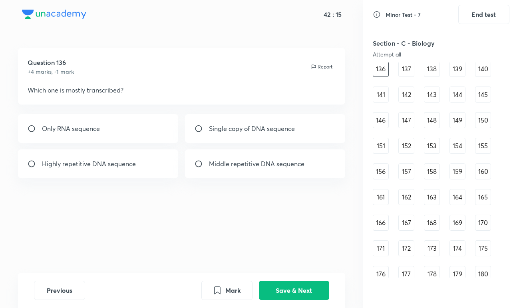
scroll to position [848, 0]
click at [223, 210] on div "Question 136 +4 marks, -1 mark Report Which one is mostly transcribed? Only RNA…" at bounding box center [181, 160] width 363 height 224
click at [280, 278] on div "Previous Mark Save & Next" at bounding box center [181, 289] width 327 height 35
click at [294, 292] on button "Save & Next" at bounding box center [294, 289] width 70 height 19
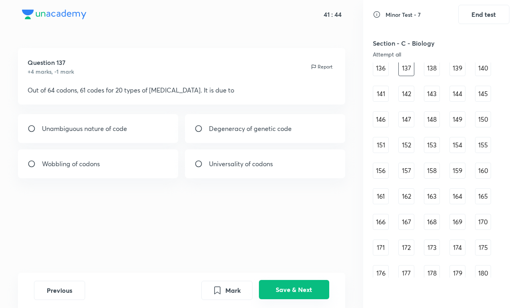
click at [305, 287] on button "Save & Next" at bounding box center [294, 289] width 70 height 19
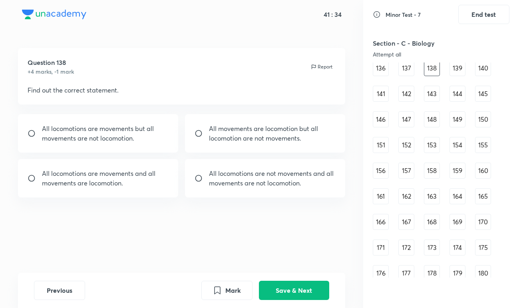
click at [154, 132] on p "All locomotions are movements but all" at bounding box center [98, 129] width 112 height 10
radio input "true"
click at [287, 287] on button "Save & Next" at bounding box center [294, 289] width 70 height 19
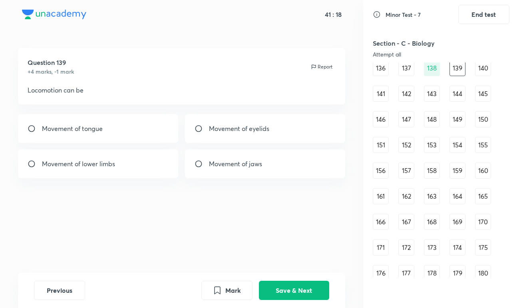
click at [134, 158] on div "Movement of lower limbs" at bounding box center [98, 163] width 160 height 29
radio input "true"
click at [300, 290] on button "Save & Next" at bounding box center [294, 289] width 70 height 19
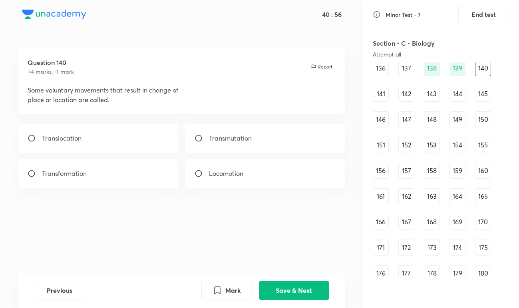
click at [237, 180] on div "Locomotion" at bounding box center [265, 173] width 160 height 29
radio input "true"
click at [288, 288] on button "Save & Next" at bounding box center [294, 289] width 70 height 19
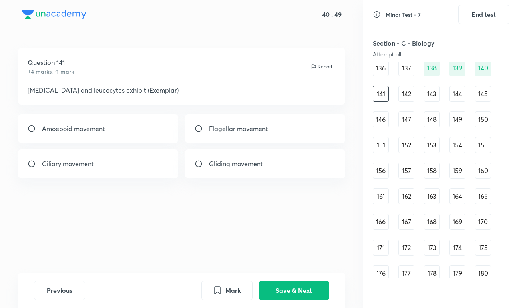
click at [110, 130] on div "Amoeboid movement" at bounding box center [98, 128] width 160 height 29
radio input "true"
click at [296, 284] on button "Save & Next" at bounding box center [294, 289] width 70 height 19
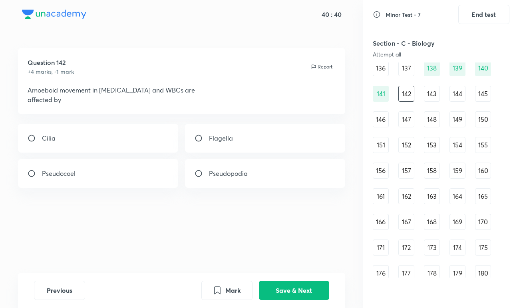
click at [209, 167] on div "Pseudopodia" at bounding box center [265, 173] width 160 height 29
radio input "true"
click at [294, 288] on button "Save & Next" at bounding box center [294, 289] width 70 height 19
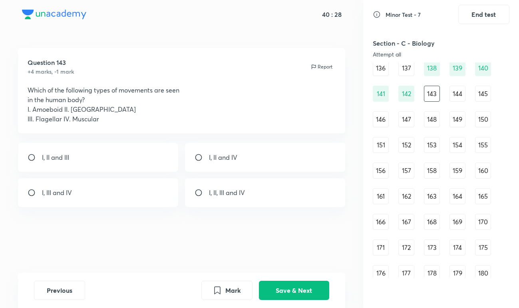
click at [215, 200] on div "I, II, III and IV" at bounding box center [265, 192] width 160 height 29
radio input "true"
click at [277, 284] on button "Save & Next" at bounding box center [294, 289] width 70 height 19
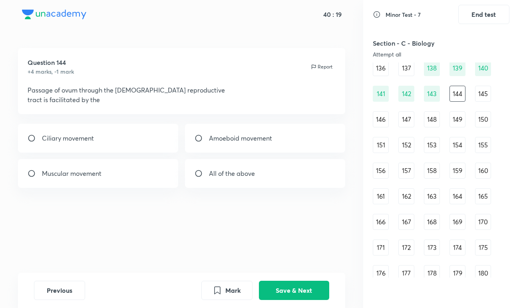
click at [159, 137] on div "Ciliary movement" at bounding box center [98, 138] width 160 height 29
radio input "true"
click at [278, 295] on button "Save & Next" at bounding box center [294, 289] width 70 height 19
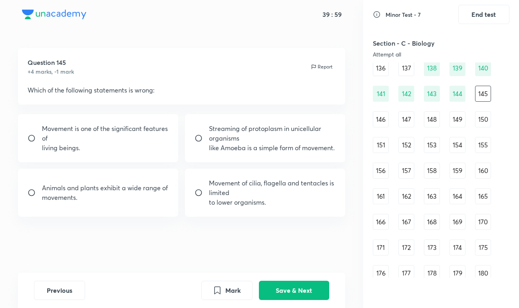
click at [228, 177] on div "Movement of cilia, flagella and tentacles is limited to lower organisms." at bounding box center [265, 192] width 160 height 48
radio input "true"
click at [285, 283] on button "Save & Next" at bounding box center [294, 289] width 70 height 19
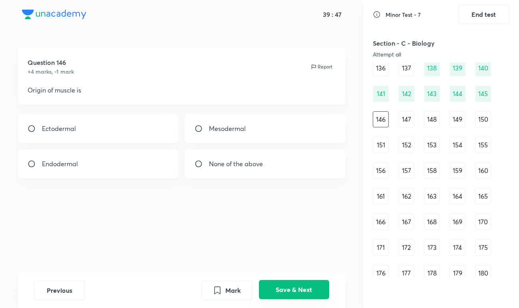
click at [276, 287] on button "Save & Next" at bounding box center [294, 289] width 70 height 19
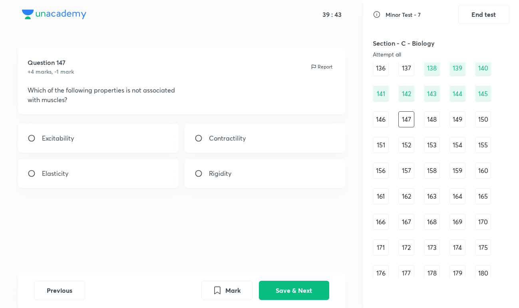
click at [217, 171] on p "Rigidity" at bounding box center [220, 173] width 22 height 10
radio input "true"
click at [298, 285] on button "Save & Next" at bounding box center [294, 289] width 70 height 19
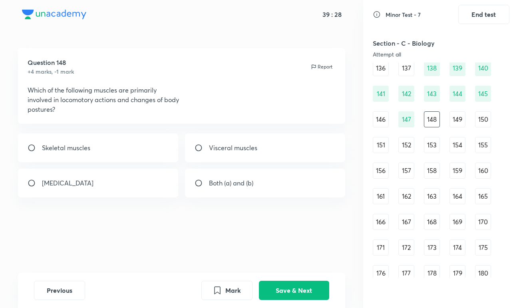
click at [157, 149] on div "Skeletal muscles" at bounding box center [98, 147] width 160 height 29
radio input "true"
click at [278, 284] on button "Save & Next" at bounding box center [294, 289] width 70 height 19
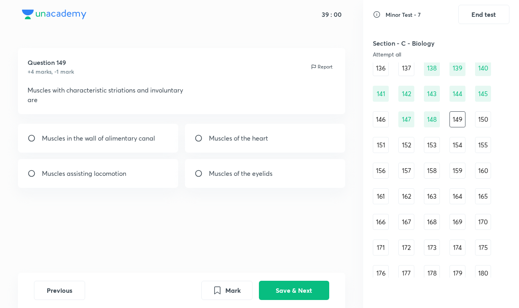
click at [143, 134] on p "Muscles in the wall of alimentary canal" at bounding box center [98, 138] width 113 height 10
radio input "true"
click at [284, 285] on button "Save & Next" at bounding box center [294, 289] width 70 height 19
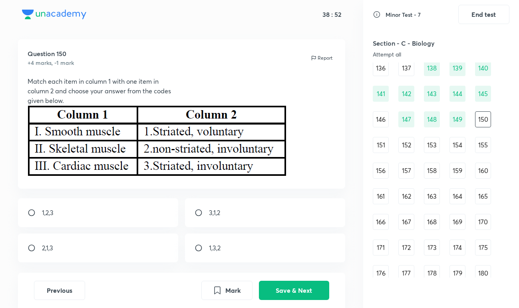
scroll to position [0, 0]
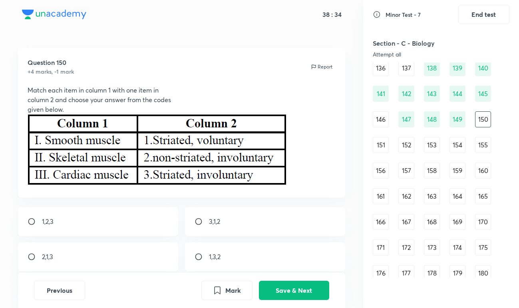
click at [93, 256] on div "2,1,3" at bounding box center [98, 256] width 160 height 29
radio input "true"
click at [295, 285] on button "Save & Next" at bounding box center [294, 289] width 70 height 19
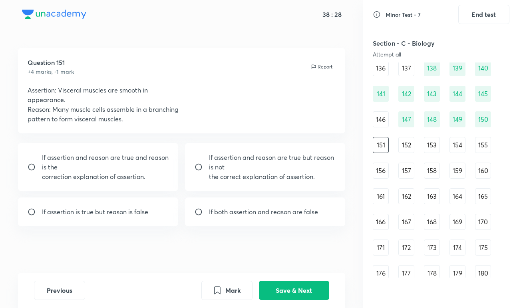
click at [453, 115] on div "149" at bounding box center [458, 119] width 16 height 16
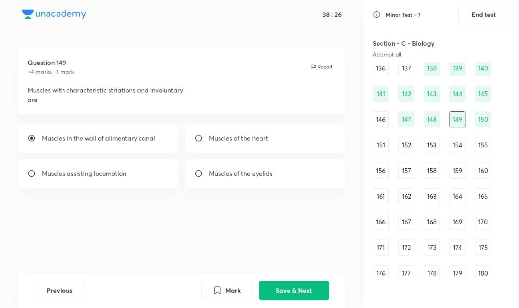
click at [237, 146] on div "Muscles of the heart" at bounding box center [265, 138] width 160 height 29
radio input "false"
radio input "true"
click at [270, 293] on button "Save & Next" at bounding box center [294, 289] width 70 height 19
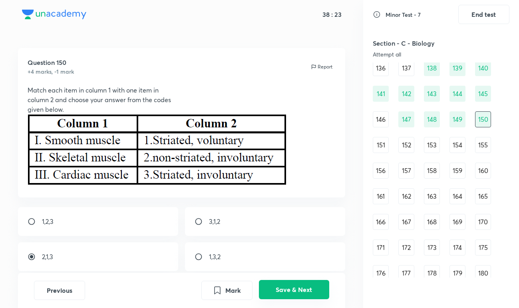
click at [292, 283] on button "Save & Next" at bounding box center [294, 289] width 70 height 19
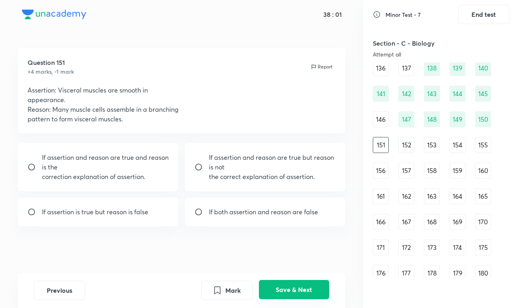
click at [308, 283] on button "Save & Next" at bounding box center [294, 289] width 70 height 19
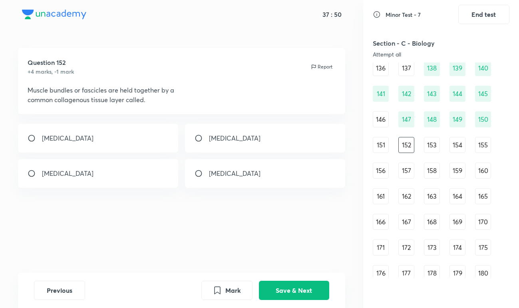
click at [174, 144] on div "Perimysium" at bounding box center [98, 138] width 160 height 29
click at [56, 177] on p "Fascia" at bounding box center [68, 173] width 52 height 10
radio input "false"
radio input "true"
click at [318, 293] on button "Save & Next" at bounding box center [294, 289] width 70 height 19
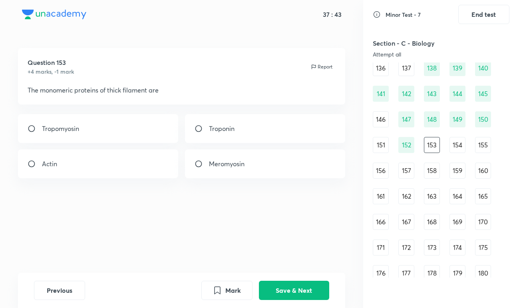
click at [227, 167] on p "Meromyosin" at bounding box center [227, 164] width 36 height 10
radio input "true"
click at [303, 290] on button "Save & Next" at bounding box center [294, 289] width 70 height 19
click at [141, 144] on div "sarcomere twitch Z-Band Sarcolemma" at bounding box center [181, 146] width 327 height 64
click at [141, 131] on div "sarcomere" at bounding box center [98, 128] width 160 height 29
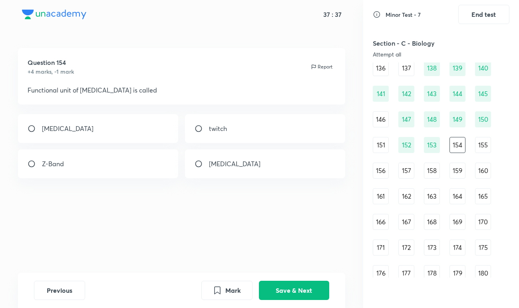
radio input "true"
click at [268, 296] on button "Save & Next" at bounding box center [294, 289] width 70 height 19
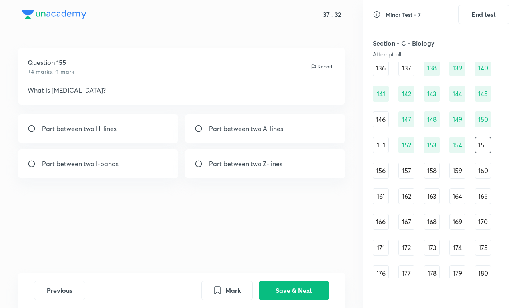
click at [230, 158] on div "Part between two Z-lines" at bounding box center [265, 163] width 160 height 29
radio input "true"
click at [265, 287] on button "Save & Next" at bounding box center [294, 289] width 70 height 19
click at [135, 131] on div "actin, troponin, tropomyosin" at bounding box center [98, 128] width 160 height 29
radio input "true"
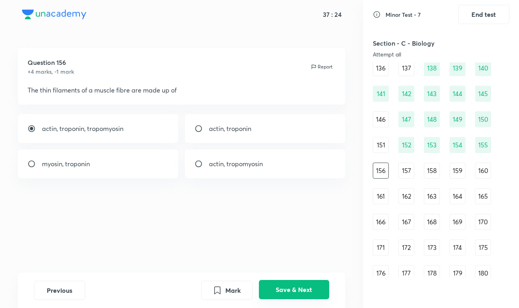
click at [282, 284] on button "Save & Next" at bounding box center [294, 289] width 70 height 19
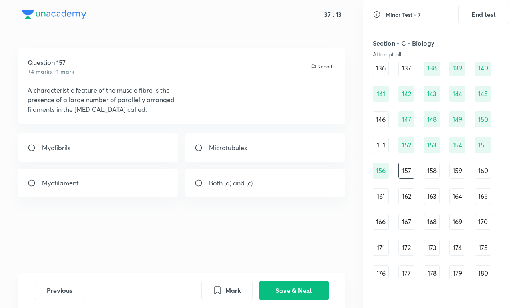
click at [163, 185] on div "Myofilament" at bounding box center [98, 182] width 160 height 29
radio input "true"
click at [290, 286] on button "Save & Next" at bounding box center [294, 289] width 70 height 19
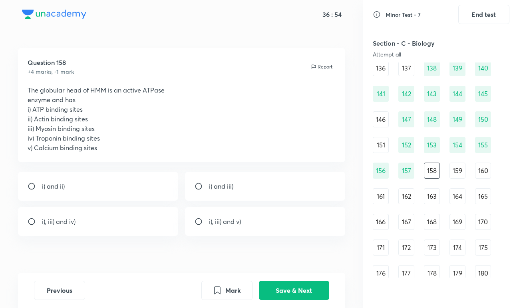
click at [92, 178] on div "i) and ii)" at bounding box center [98, 186] width 160 height 29
radio input "true"
click at [276, 285] on button "Save & Next" at bounding box center [294, 289] width 70 height 19
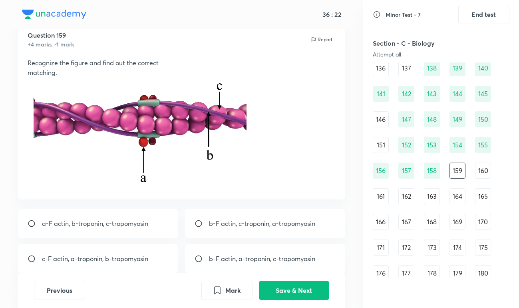
scroll to position [28, 0]
click at [156, 261] on div "c-F actin, a-troponin, b-tropomyosin" at bounding box center [98, 258] width 160 height 29
radio input "true"
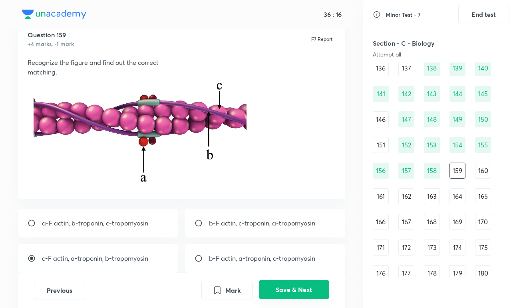
click at [293, 293] on button "Save & Next" at bounding box center [294, 289] width 70 height 19
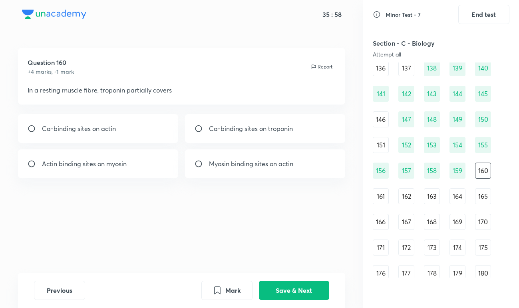
click at [138, 118] on div "Ca-binding sites on actin" at bounding box center [98, 128] width 160 height 29
radio input "true"
click at [307, 289] on button "Save & Next" at bounding box center [294, 289] width 70 height 19
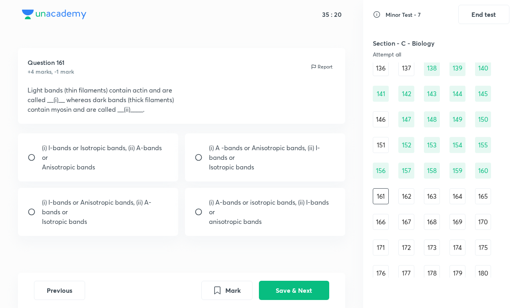
click at [86, 157] on p "(i) I-bands or Isotropic bands, (ii) A-bands or" at bounding box center [105, 152] width 127 height 19
radio input "true"
click at [266, 294] on button "Save & Next" at bounding box center [294, 289] width 70 height 19
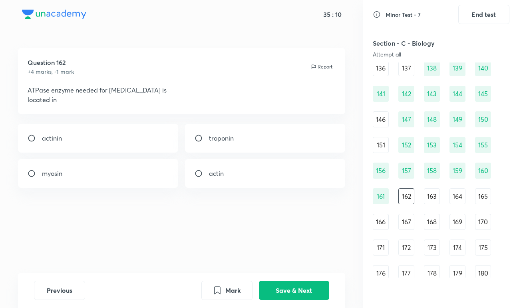
click at [160, 175] on div "myosin" at bounding box center [98, 173] width 160 height 29
radio input "true"
click at [300, 284] on button "Save & Next" at bounding box center [294, 289] width 70 height 19
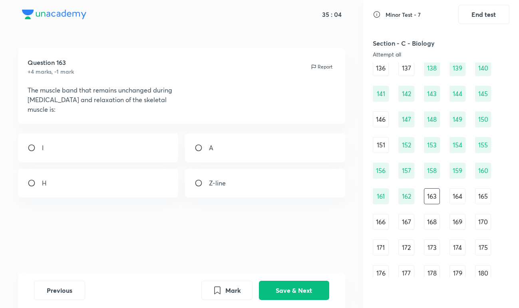
click at [219, 154] on div "A" at bounding box center [265, 147] width 160 height 29
radio input "true"
click at [277, 291] on button "Save & Next" at bounding box center [294, 289] width 70 height 19
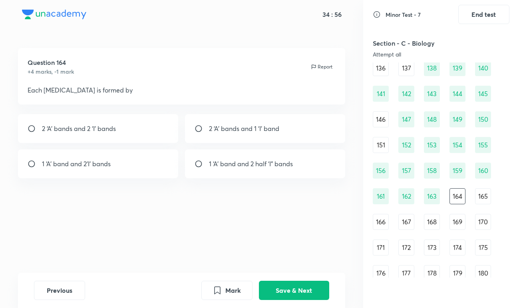
click at [266, 162] on p "1 ‘A’ band and 2 half ‘I” bands" at bounding box center [251, 164] width 84 height 10
radio input "true"
click at [285, 288] on button "Save & Next" at bounding box center [294, 289] width 70 height 19
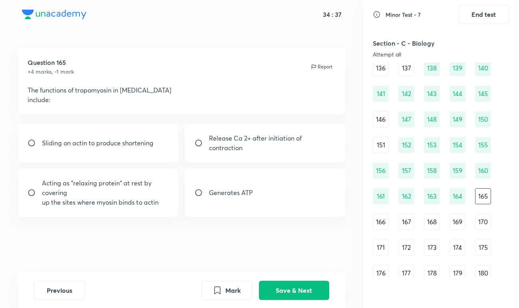
click at [147, 203] on p "up the sites where myosin binds to actin" at bounding box center [105, 202] width 127 height 10
radio input "true"
click at [304, 288] on button "Save & Next" at bounding box center [294, 289] width 70 height 19
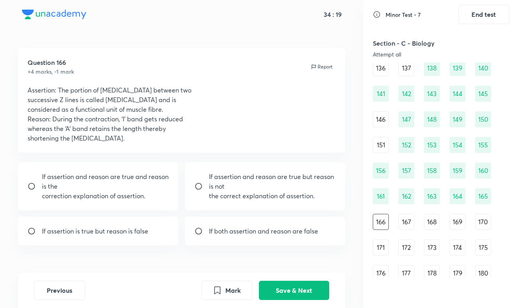
click at [410, 150] on div "152" at bounding box center [407, 145] width 16 height 16
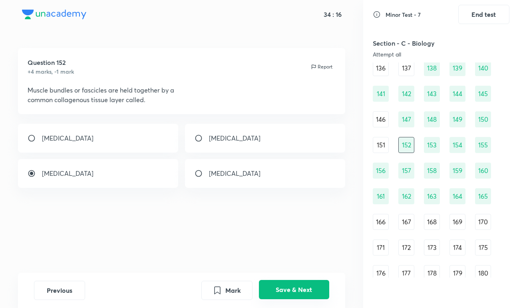
click at [305, 289] on button "Save & Next" at bounding box center [294, 289] width 70 height 19
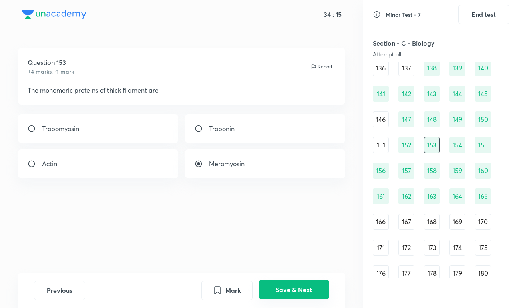
click at [305, 289] on button "Save & Next" at bounding box center [294, 289] width 70 height 19
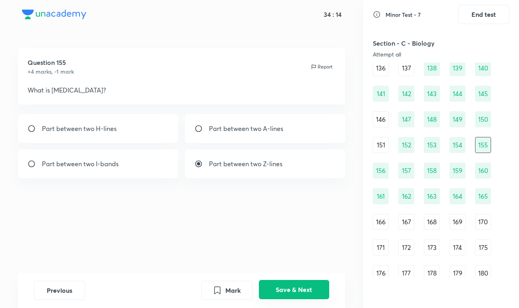
click at [305, 289] on button "Save & Next" at bounding box center [294, 289] width 70 height 19
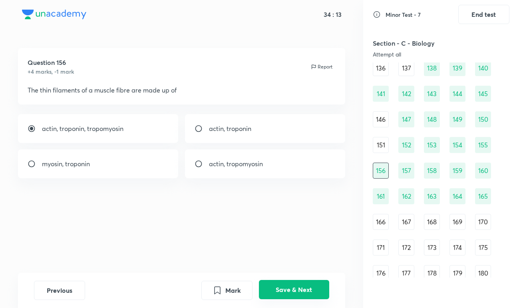
click at [305, 289] on button "Save & Next" at bounding box center [294, 289] width 70 height 19
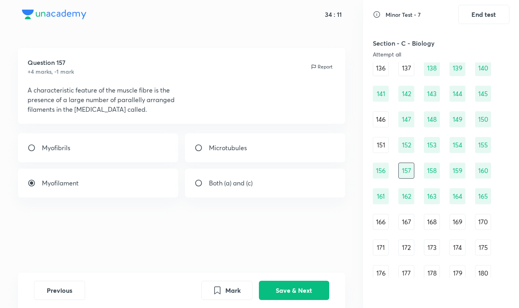
click at [228, 184] on p "Both (a) and (c)" at bounding box center [231, 183] width 44 height 10
radio input "false"
radio input "true"
click at [319, 288] on button "Save & Next" at bounding box center [294, 289] width 70 height 19
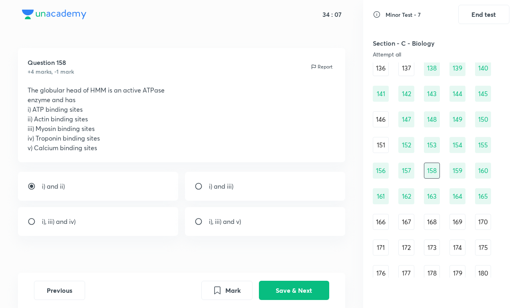
click at [379, 223] on div "166" at bounding box center [381, 222] width 16 height 16
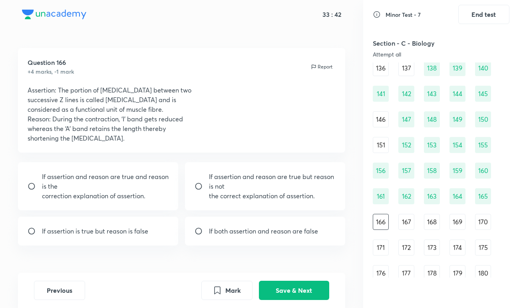
click at [220, 200] on p "the correct explanation of assertion." at bounding box center [272, 196] width 127 height 10
radio input "true"
click at [297, 284] on button "Save & Next" at bounding box center [294, 289] width 70 height 19
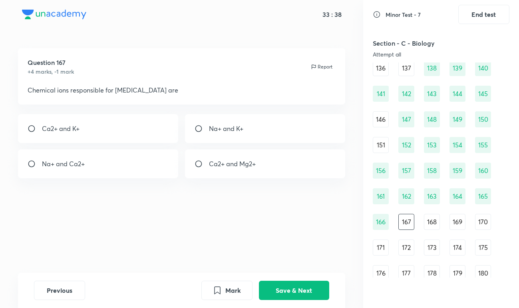
click at [248, 125] on div "Na+ and K+" at bounding box center [265, 128] width 160 height 29
radio input "true"
click at [294, 290] on button "Save & Next" at bounding box center [294, 289] width 70 height 19
click at [171, 135] on div "Troponin" at bounding box center [98, 128] width 160 height 29
radio input "true"
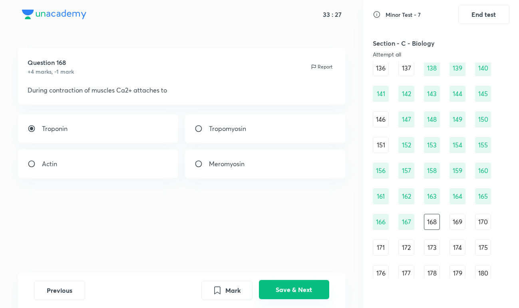
click at [290, 286] on button "Save & Next" at bounding box center [294, 289] width 70 height 19
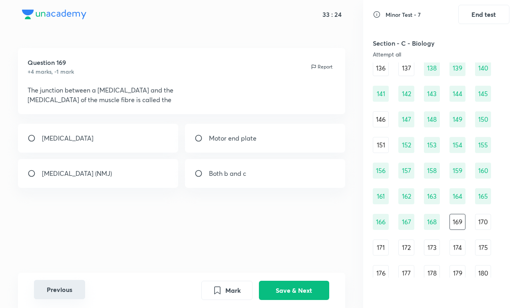
click at [70, 297] on button "Previous" at bounding box center [59, 289] width 51 height 19
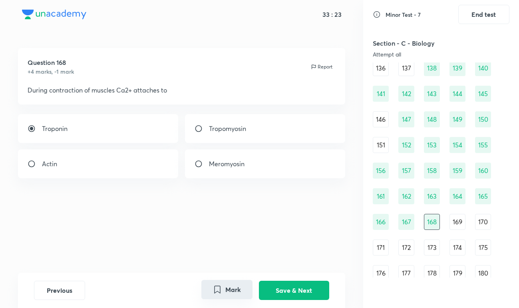
click at [239, 288] on button "Mark" at bounding box center [227, 289] width 51 height 19
click at [302, 285] on button "Save & Next" at bounding box center [294, 289] width 70 height 19
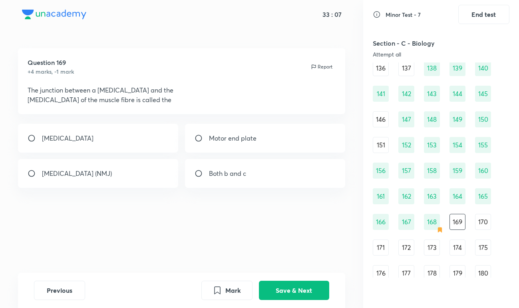
click at [230, 181] on div "Both b and c" at bounding box center [265, 173] width 160 height 29
radio input "true"
click at [132, 167] on div "Neuromuscular junction (NMJ)" at bounding box center [98, 173] width 160 height 29
radio input "true"
radio input "false"
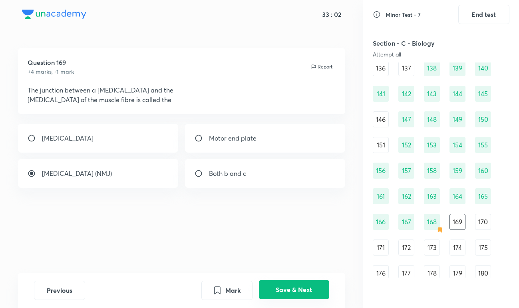
click at [289, 283] on button "Save & Next" at bounding box center [294, 289] width 70 height 19
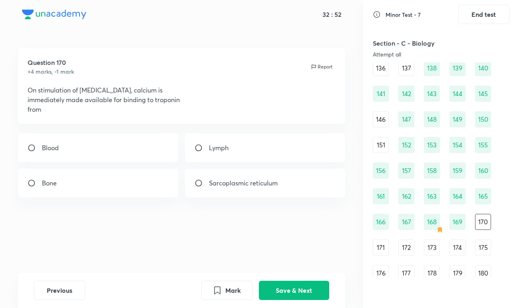
click at [259, 190] on div "Sarcoplasmic reticulum" at bounding box center [265, 182] width 160 height 29
radio input "true"
click at [281, 291] on button "Save & Next" at bounding box center [294, 289] width 70 height 19
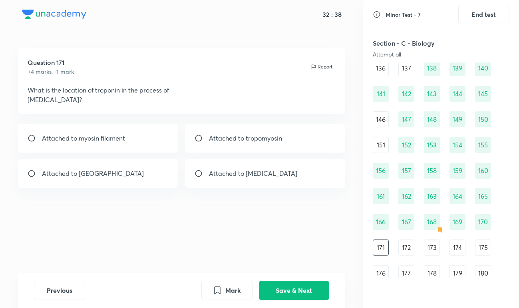
click at [273, 143] on div "Attached to tropomyosin" at bounding box center [265, 138] width 160 height 29
radio input "true"
click at [272, 292] on button "Save & Next" at bounding box center [294, 289] width 70 height 19
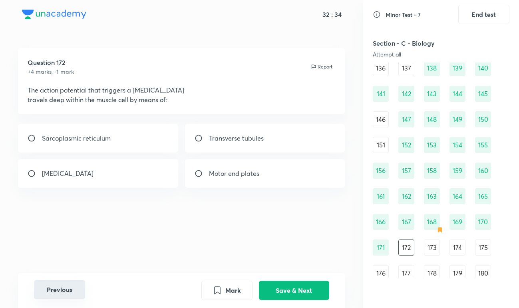
click at [68, 287] on button "Previous" at bounding box center [59, 289] width 51 height 19
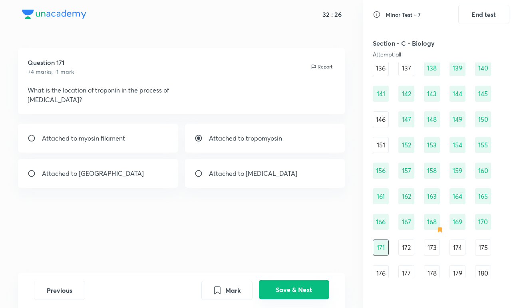
click at [266, 284] on button "Save & Next" at bounding box center [294, 289] width 70 height 19
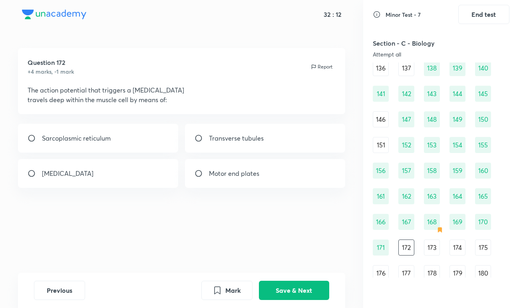
click at [289, 133] on div "Transverse tubules" at bounding box center [265, 138] width 160 height 29
radio input "true"
click at [290, 296] on button "Save & Next" at bounding box center [294, 289] width 70 height 19
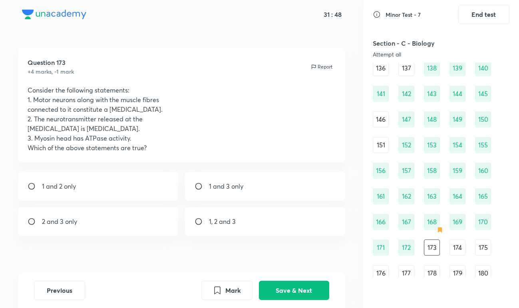
click at [281, 227] on div "1, 2 and 3" at bounding box center [265, 221] width 160 height 29
radio input "true"
click at [305, 290] on button "Save & Next" at bounding box center [294, 289] width 70 height 19
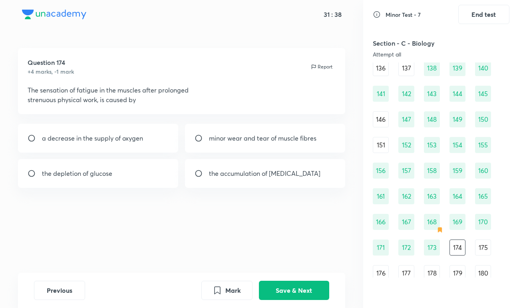
click at [230, 184] on div "the accumulation of lactic acid" at bounding box center [265, 173] width 160 height 29
radio input "true"
click at [302, 286] on button "Save & Next" at bounding box center [294, 289] width 70 height 19
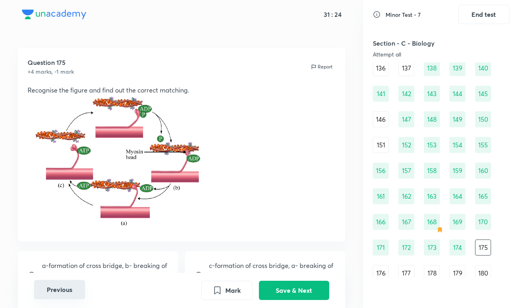
click at [78, 283] on button "Previous" at bounding box center [59, 289] width 51 height 19
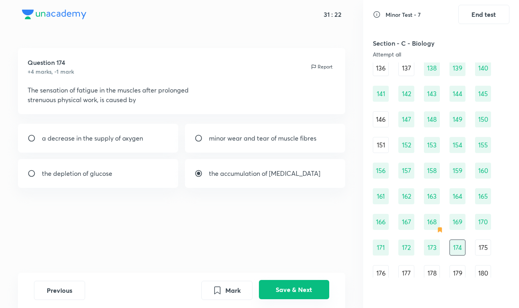
click at [276, 285] on button "Save & Next" at bounding box center [294, 289] width 70 height 19
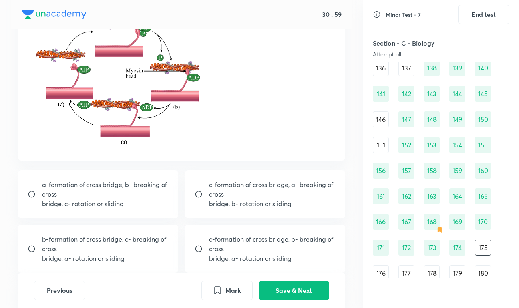
scroll to position [82, 0]
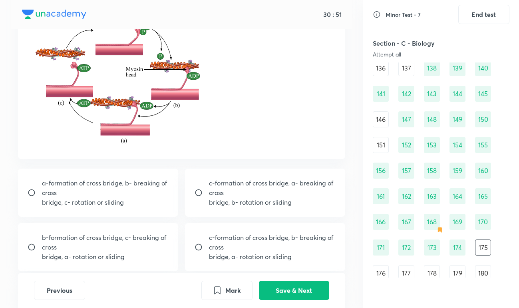
click at [102, 236] on p "b-formation of cross bridge, c- breaking of cross" at bounding box center [105, 241] width 127 height 19
radio input "true"
click at [292, 286] on button "Save & Next" at bounding box center [294, 289] width 70 height 19
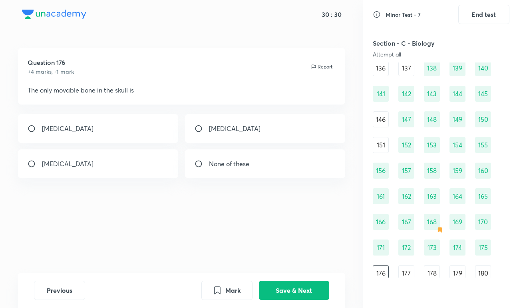
click at [70, 88] on p "The only movable bone in the skull is" at bounding box center [182, 90] width 308 height 10
click at [93, 109] on div "Question 176 +4 marks, -1 mark Report The only movable bone in the skull is Man…" at bounding box center [181, 160] width 363 height 224
click at [99, 122] on div "Mandible" at bounding box center [98, 128] width 160 height 29
radio input "true"
click at [295, 292] on button "Save & Next" at bounding box center [294, 289] width 70 height 19
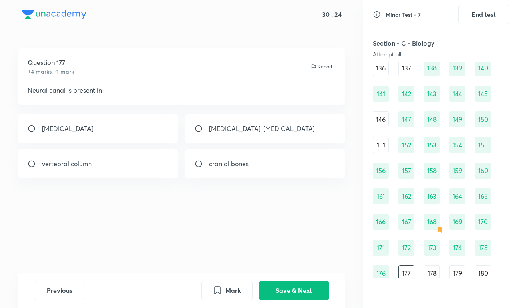
click at [158, 158] on div "vertebral column" at bounding box center [98, 163] width 160 height 29
radio input "true"
click at [282, 287] on button "Save & Next" at bounding box center [294, 289] width 70 height 19
click at [129, 164] on div "8th, 9th and 10th" at bounding box center [98, 163] width 160 height 29
radio input "true"
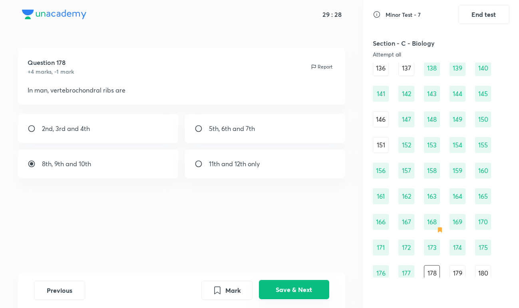
click at [296, 293] on button "Save & Next" at bounding box center [294, 289] width 70 height 19
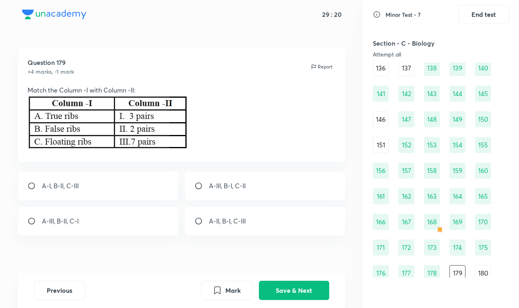
click at [241, 190] on div "A-III, B-I, C-II" at bounding box center [265, 185] width 160 height 29
radio input "true"
click at [282, 286] on button "Save & Next" at bounding box center [294, 289] width 70 height 19
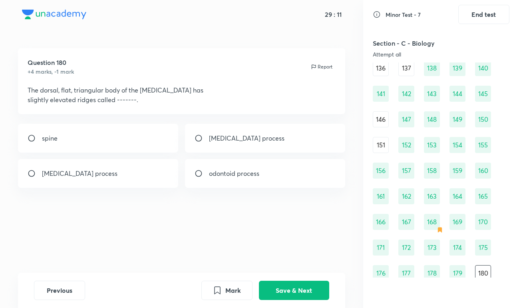
click at [223, 142] on p "acromion process" at bounding box center [247, 138] width 76 height 10
click at [236, 139] on p "acromion process" at bounding box center [247, 138] width 76 height 10
radio input "false"
click at [272, 291] on button "Save & Next" at bounding box center [294, 289] width 70 height 19
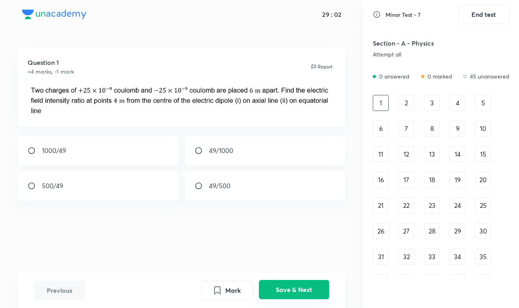
click at [272, 291] on button "Save & Next" at bounding box center [294, 289] width 70 height 19
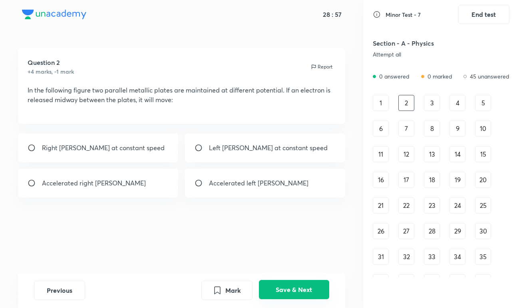
click at [272, 291] on button "Save & Next" at bounding box center [294, 289] width 70 height 19
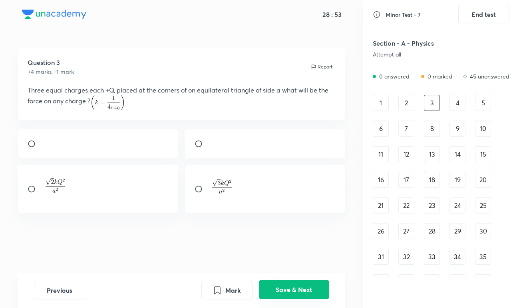
click at [272, 291] on button "Save & Next" at bounding box center [294, 289] width 70 height 19
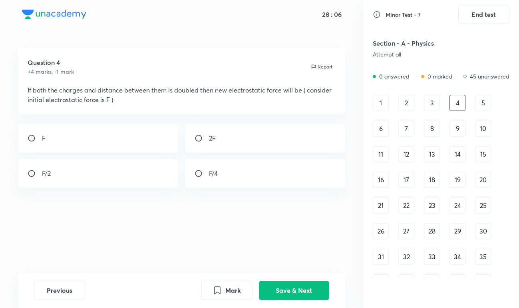
click at [123, 128] on div "F" at bounding box center [98, 138] width 160 height 29
radio input "true"
click at [286, 285] on button "Save & Next" at bounding box center [294, 289] width 70 height 19
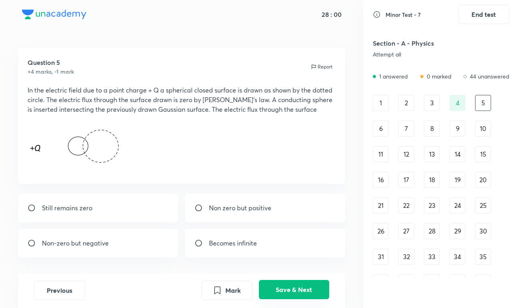
click at [284, 288] on button "Save & Next" at bounding box center [294, 289] width 70 height 19
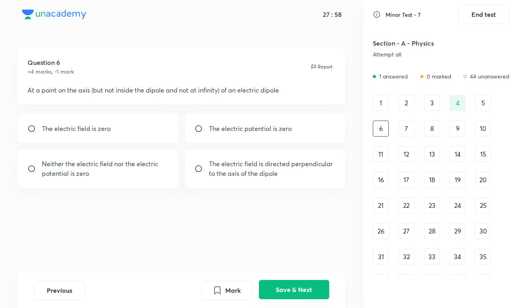
click at [284, 288] on button "Save & Next" at bounding box center [294, 289] width 70 height 19
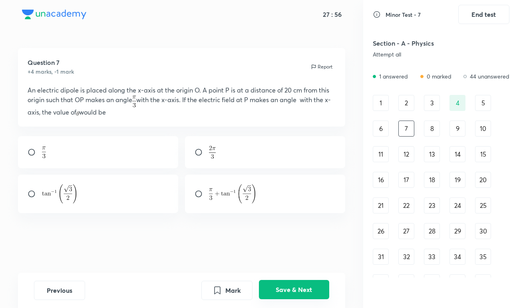
click at [284, 288] on button "Save & Next" at bounding box center [294, 289] width 70 height 19
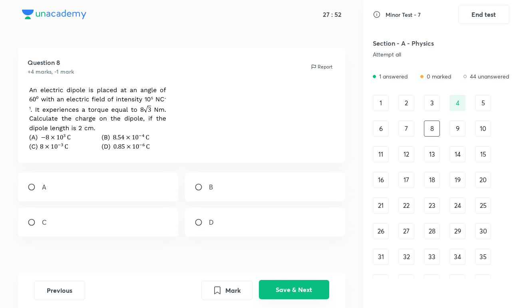
click at [284, 288] on button "Save & Next" at bounding box center [294, 289] width 70 height 19
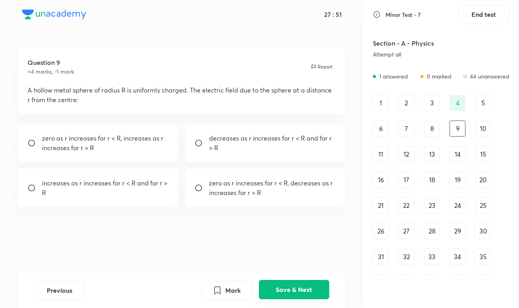
click at [284, 288] on button "Save & Next" at bounding box center [294, 289] width 70 height 19
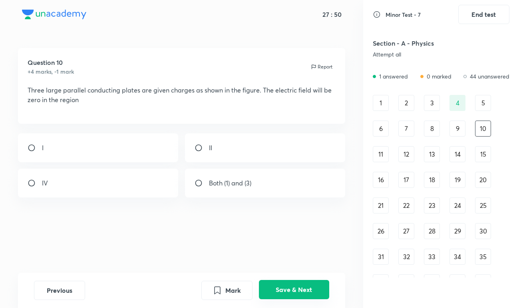
click at [284, 288] on button "Save & Next" at bounding box center [294, 289] width 70 height 19
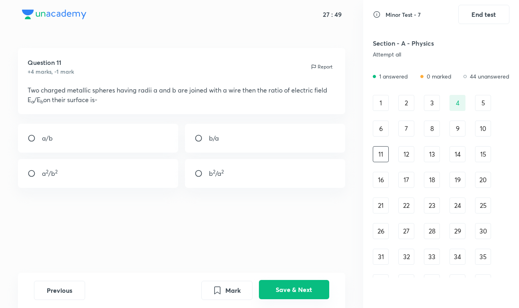
click at [284, 288] on button "Save & Next" at bounding box center [294, 289] width 70 height 19
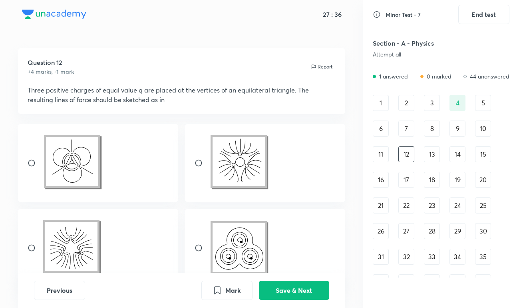
click at [128, 243] on div at bounding box center [98, 247] width 160 height 78
radio input "true"
click at [290, 286] on button "Save & Next" at bounding box center [294, 289] width 70 height 19
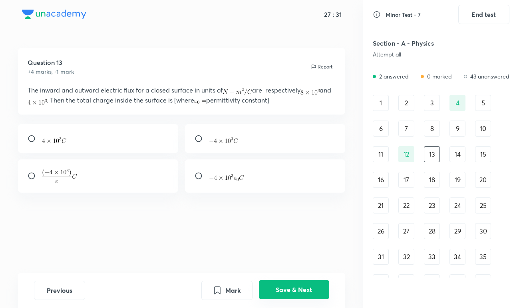
click at [291, 286] on button "Save & Next" at bounding box center [294, 289] width 70 height 19
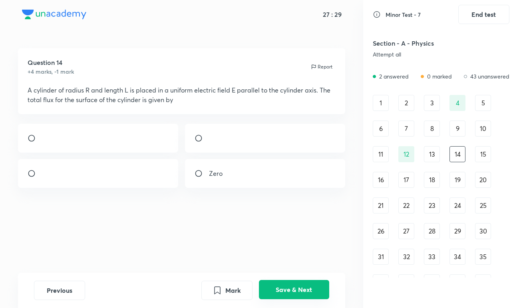
click at [291, 286] on button "Save & Next" at bounding box center [294, 289] width 70 height 19
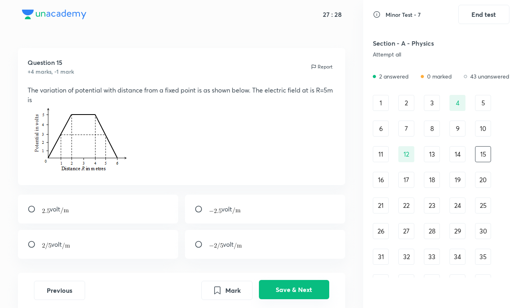
click at [291, 286] on button "Save & Next" at bounding box center [294, 289] width 70 height 19
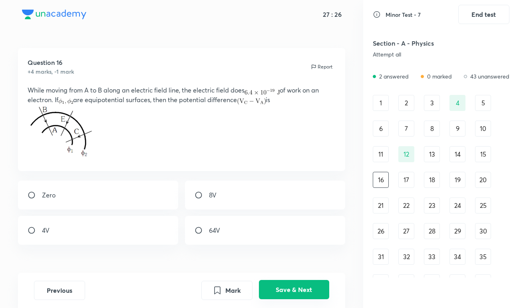
click at [291, 286] on button "Save & Next" at bounding box center [294, 289] width 70 height 19
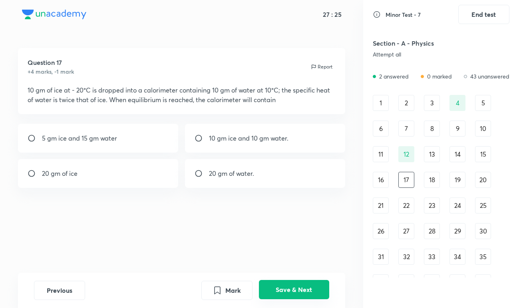
click at [291, 286] on button "Save & Next" at bounding box center [294, 289] width 70 height 19
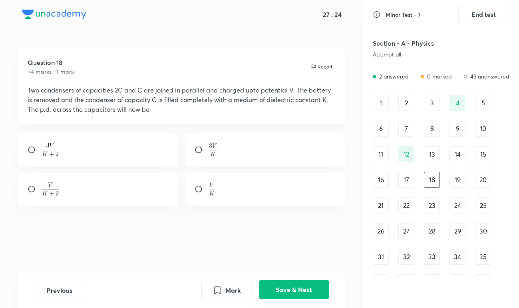
click at [291, 286] on button "Save & Next" at bounding box center [294, 289] width 70 height 19
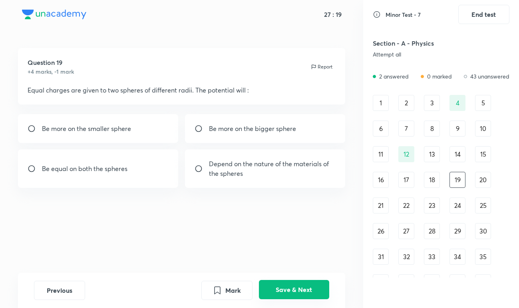
click at [291, 286] on button "Save & Next" at bounding box center [294, 289] width 70 height 19
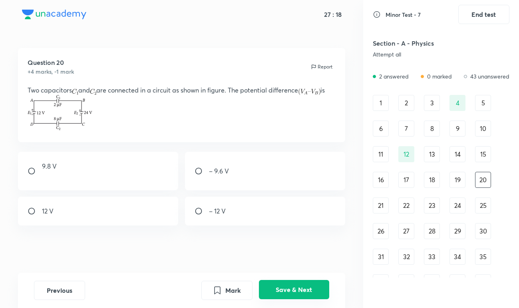
click at [291, 286] on button "Save & Next" at bounding box center [294, 289] width 70 height 19
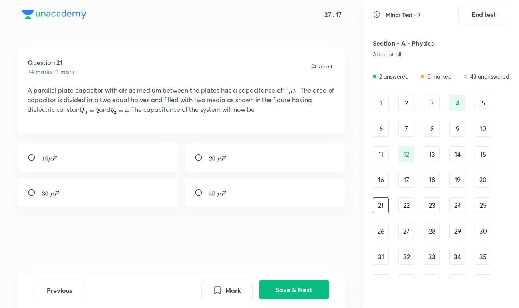
click at [291, 286] on button "Save & Next" at bounding box center [294, 289] width 70 height 19
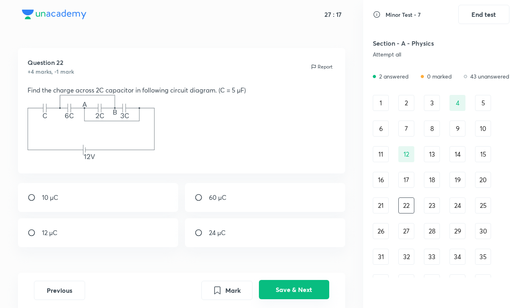
click at [291, 286] on button "Save & Next" at bounding box center [294, 289] width 70 height 19
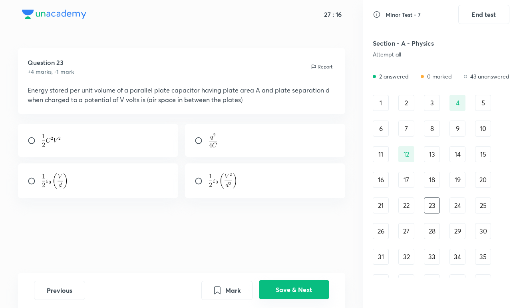
click at [291, 286] on button "Save & Next" at bounding box center [294, 289] width 70 height 19
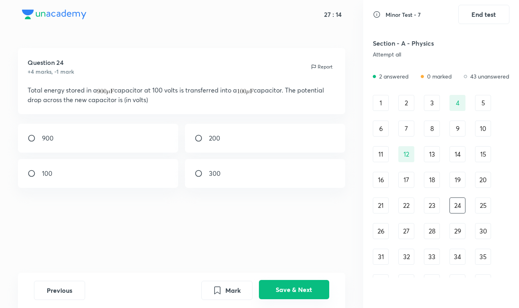
click at [291, 286] on button "Save & Next" at bounding box center [294, 289] width 70 height 19
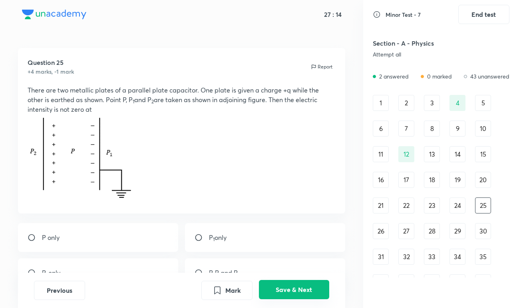
click at [291, 286] on button "Save & Next" at bounding box center [294, 289] width 70 height 19
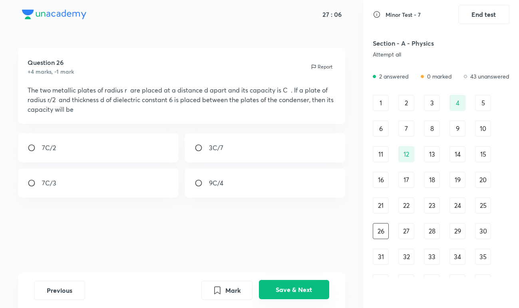
click at [291, 286] on button "Save & Next" at bounding box center [294, 289] width 70 height 19
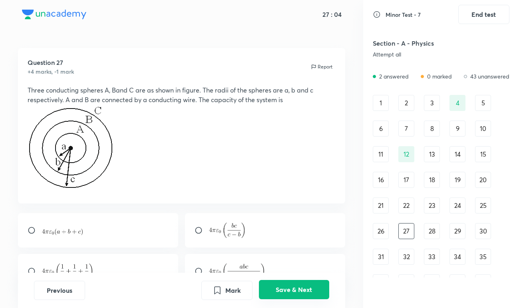
click at [291, 286] on button "Save & Next" at bounding box center [294, 289] width 70 height 19
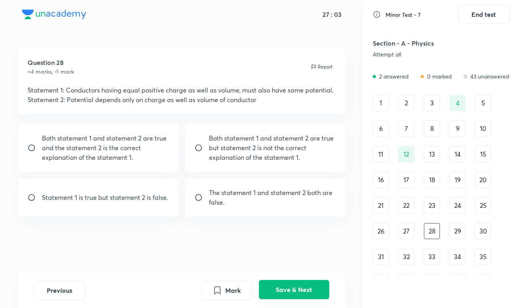
click at [291, 286] on button "Save & Next" at bounding box center [294, 289] width 70 height 19
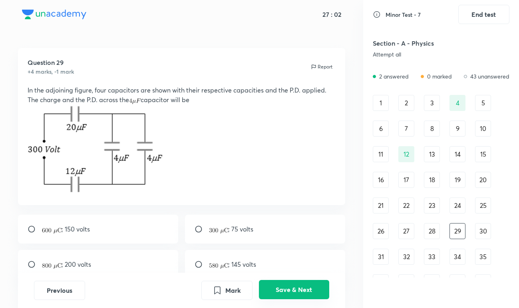
click at [291, 286] on button "Save & Next" at bounding box center [294, 289] width 70 height 19
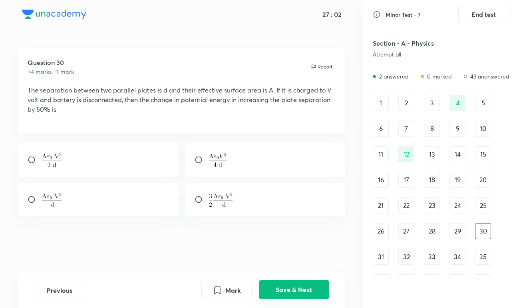
click at [291, 286] on button "Save & Next" at bounding box center [294, 289] width 70 height 19
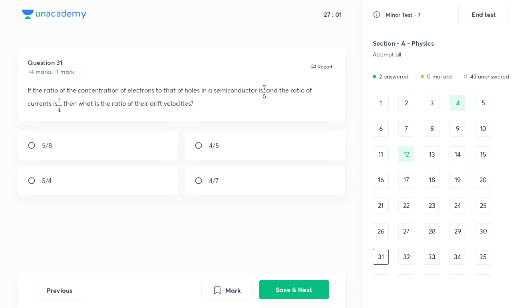
click at [291, 286] on button "Save & Next" at bounding box center [294, 289] width 70 height 19
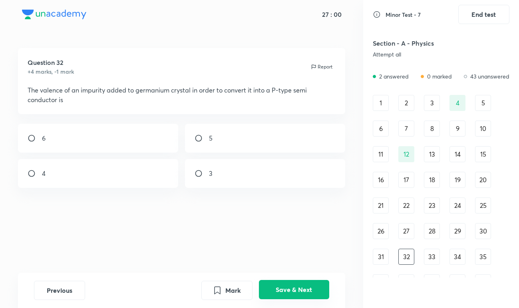
click at [291, 286] on button "Save & Next" at bounding box center [294, 289] width 70 height 19
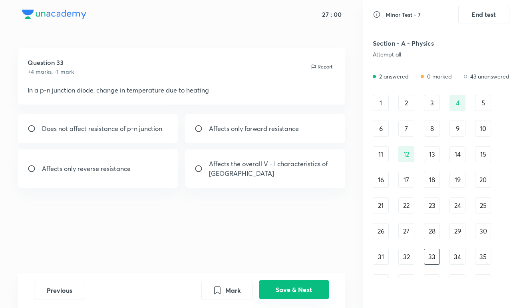
click at [291, 286] on button "Save & Next" at bounding box center [294, 289] width 70 height 19
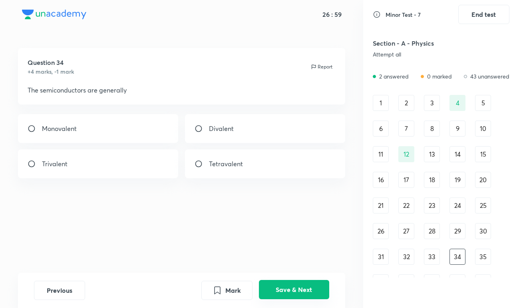
click at [291, 286] on button "Save & Next" at bounding box center [294, 289] width 70 height 19
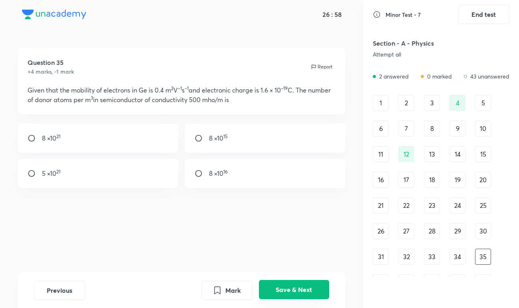
click at [291, 286] on button "Save & Next" at bounding box center [294, 289] width 70 height 19
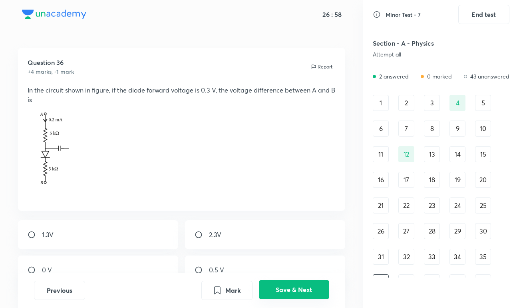
scroll to position [13, 0]
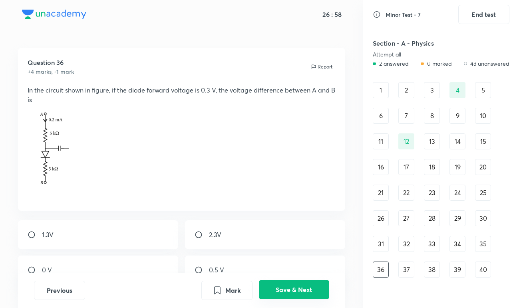
click at [291, 286] on button "Save & Next" at bounding box center [294, 289] width 70 height 19
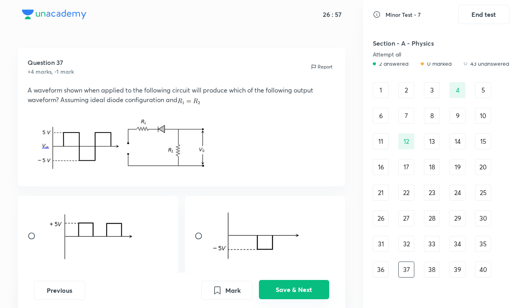
click at [291, 286] on button "Save & Next" at bounding box center [294, 289] width 70 height 19
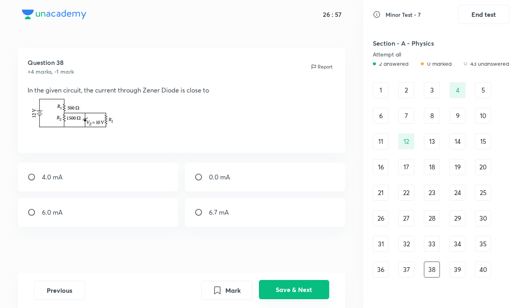
click at [291, 286] on button "Save & Next" at bounding box center [294, 289] width 70 height 19
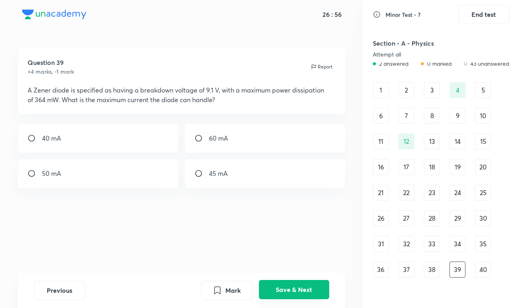
click at [291, 286] on button "Save & Next" at bounding box center [294, 289] width 70 height 19
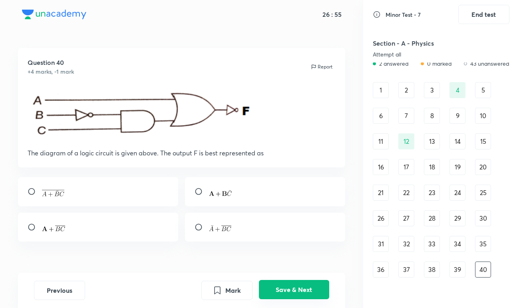
click at [291, 286] on button "Save & Next" at bounding box center [294, 289] width 70 height 19
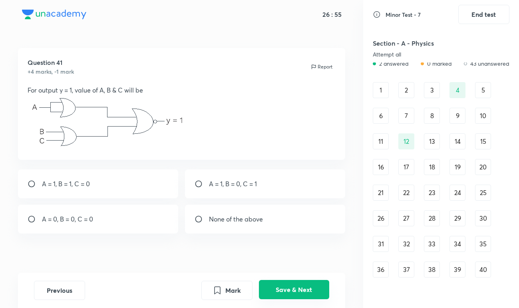
scroll to position [38, 0]
click at [291, 286] on button "Save & Next" at bounding box center [294, 289] width 70 height 19
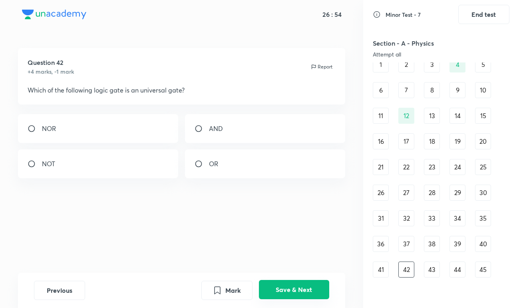
click at [291, 286] on button "Save & Next" at bounding box center [294, 289] width 70 height 19
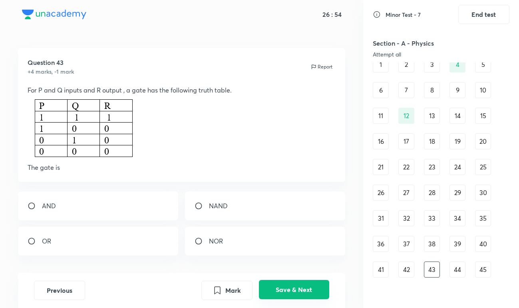
click at [291, 286] on button "Save & Next" at bounding box center [294, 289] width 70 height 19
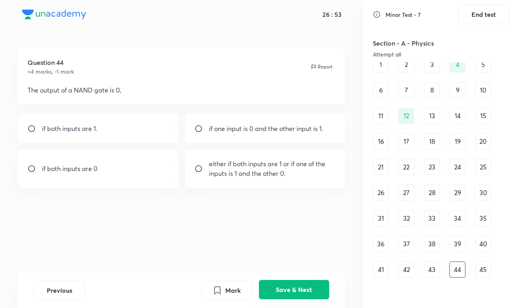
click at [291, 286] on button "Save & Next" at bounding box center [294, 289] width 70 height 19
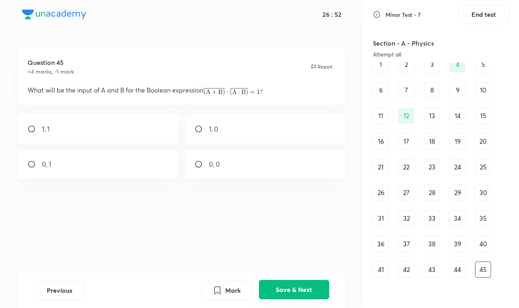
click at [291, 286] on button "Save & Next" at bounding box center [294, 289] width 70 height 19
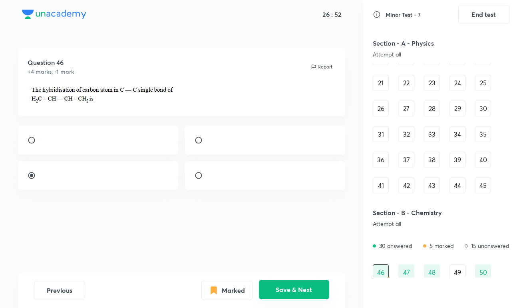
scroll to position [125, 0]
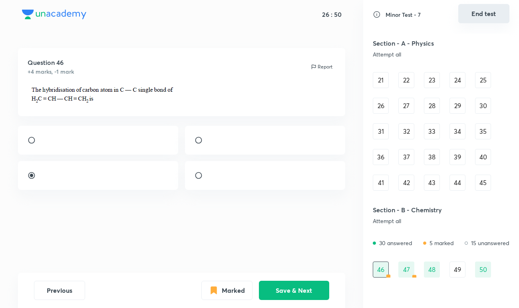
click at [485, 12] on button "End test" at bounding box center [484, 13] width 51 height 19
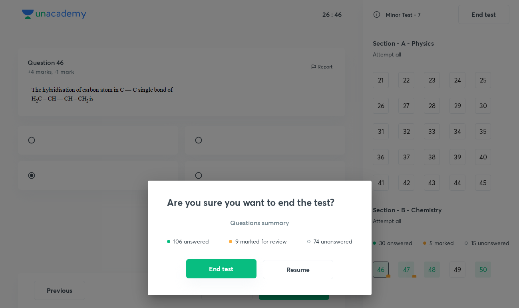
click at [252, 264] on button "End test" at bounding box center [221, 268] width 70 height 19
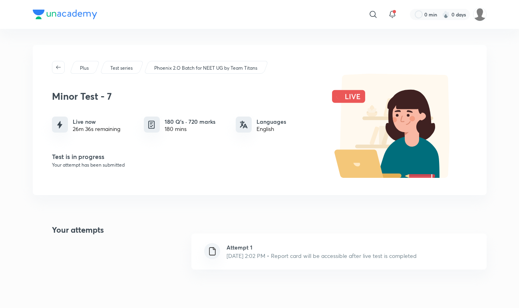
click at [89, 12] on img at bounding box center [65, 15] width 64 height 10
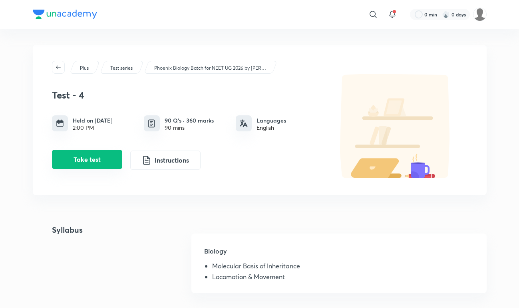
click at [109, 162] on button "Take test" at bounding box center [87, 159] width 70 height 19
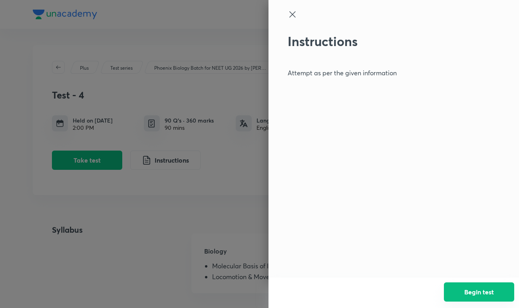
click at [454, 287] on button "Begin test" at bounding box center [479, 291] width 70 height 19
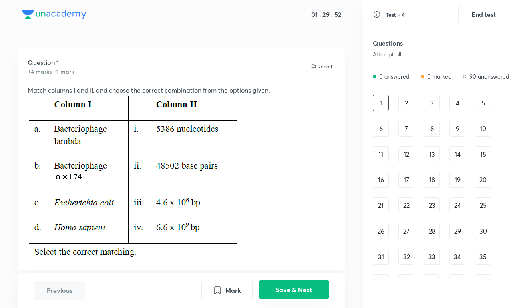
click at [302, 289] on button "Save & Next" at bounding box center [294, 289] width 70 height 19
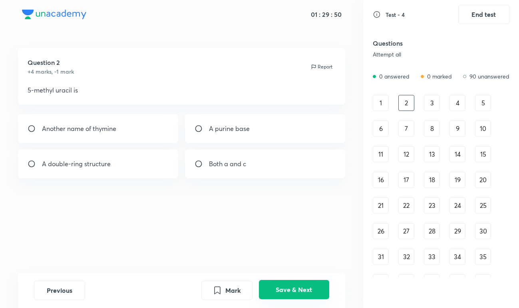
click at [302, 289] on button "Save & Next" at bounding box center [294, 289] width 70 height 19
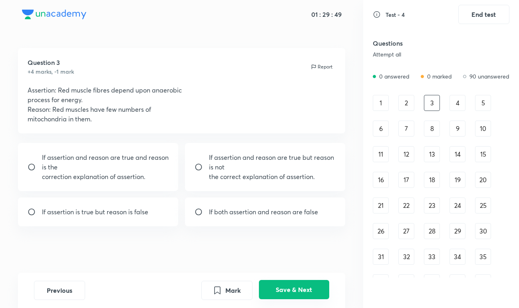
click at [302, 289] on button "Save & Next" at bounding box center [294, 289] width 70 height 19
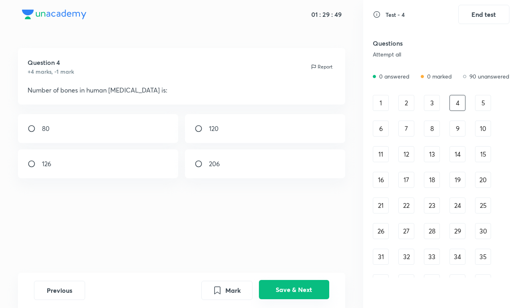
click at [302, 289] on button "Save & Next" at bounding box center [294, 289] width 70 height 19
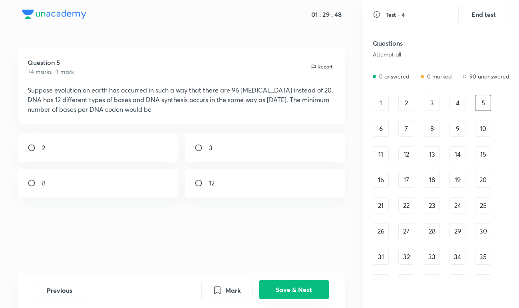
click at [302, 289] on button "Save & Next" at bounding box center [294, 289] width 70 height 19
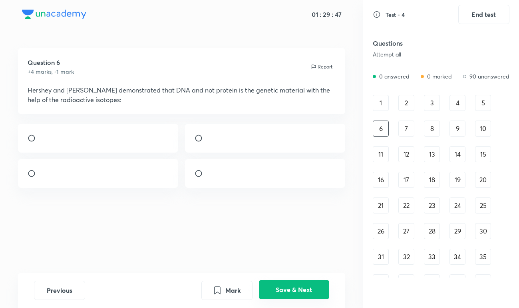
click at [302, 289] on button "Save & Next" at bounding box center [294, 289] width 70 height 19
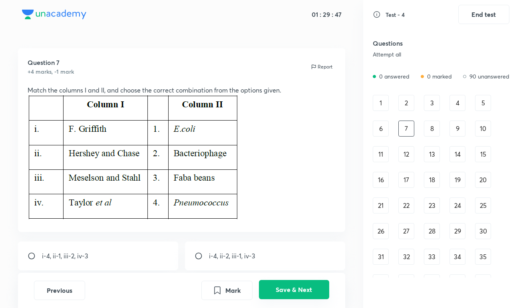
click at [302, 289] on button "Save & Next" at bounding box center [294, 289] width 70 height 19
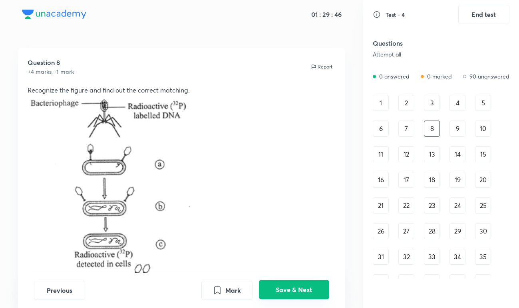
click at [302, 289] on button "Save & Next" at bounding box center [294, 289] width 70 height 19
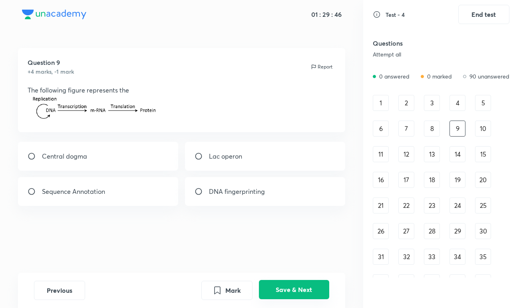
click at [302, 289] on button "Save & Next" at bounding box center [294, 289] width 70 height 19
